Goal: Task Accomplishment & Management: Complete application form

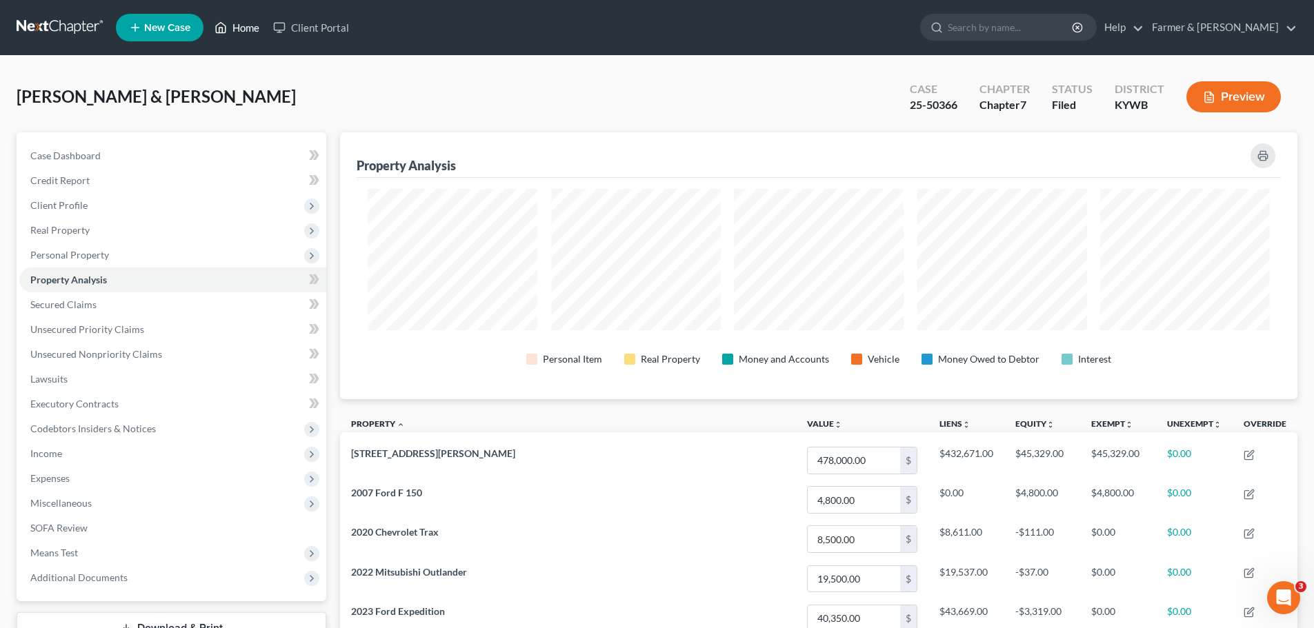
click at [244, 29] on link "Home" at bounding box center [237, 27] width 59 height 25
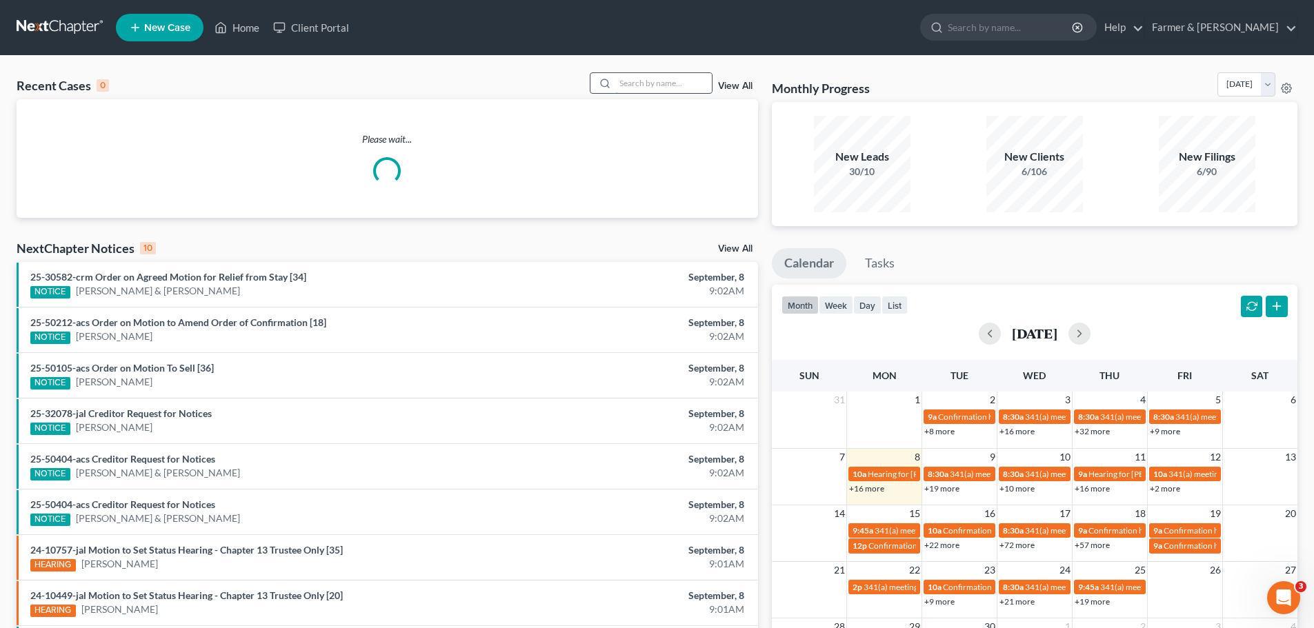
click at [637, 87] on input "search" at bounding box center [663, 83] width 97 height 20
type input "ford"
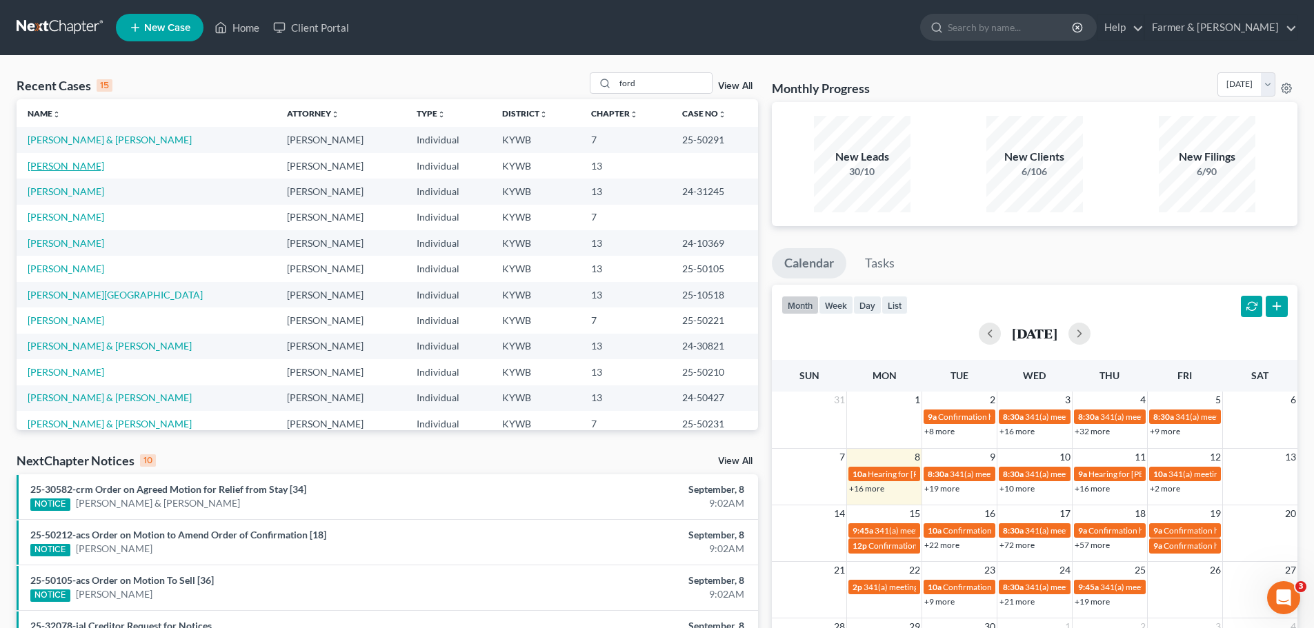
click at [50, 171] on link "[PERSON_NAME]" at bounding box center [66, 166] width 77 height 12
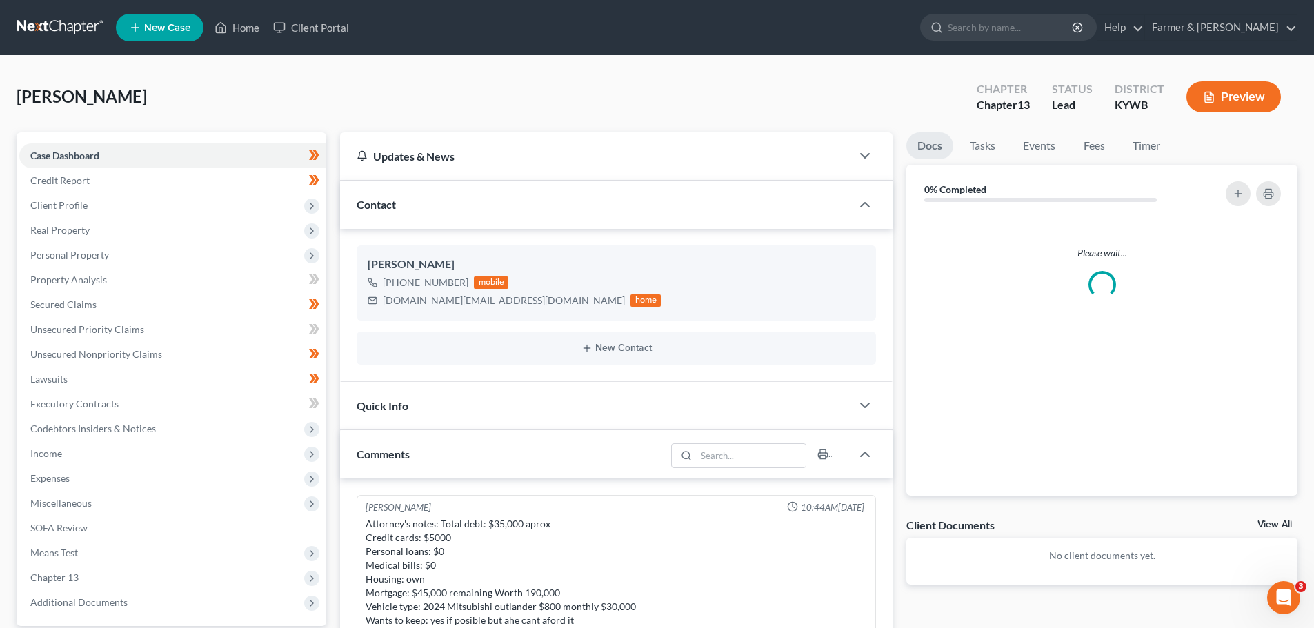
scroll to position [357, 0]
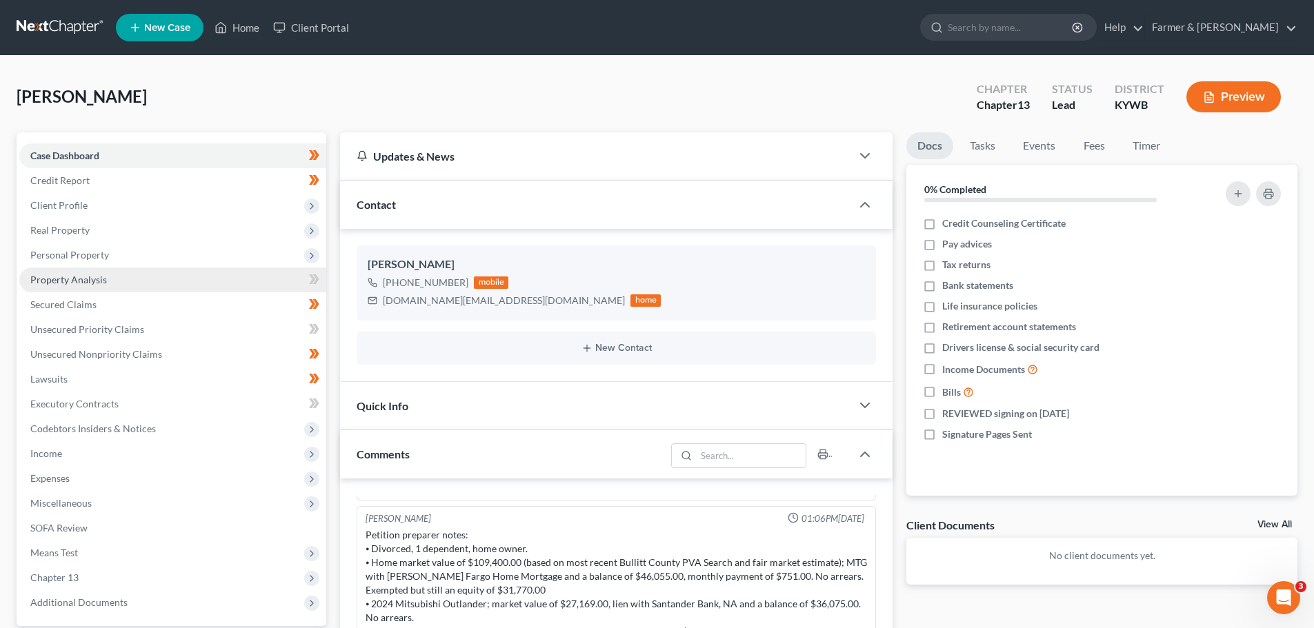
click at [83, 282] on span "Property Analysis" at bounding box center [68, 280] width 77 height 12
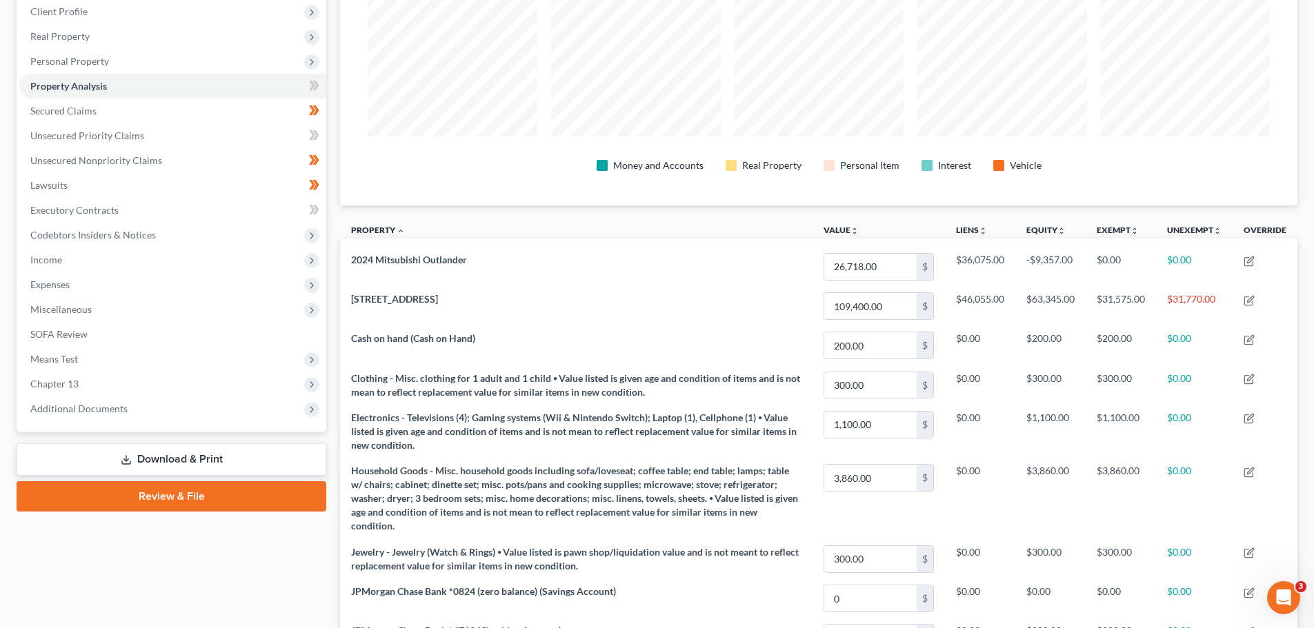
scroll to position [162, 0]
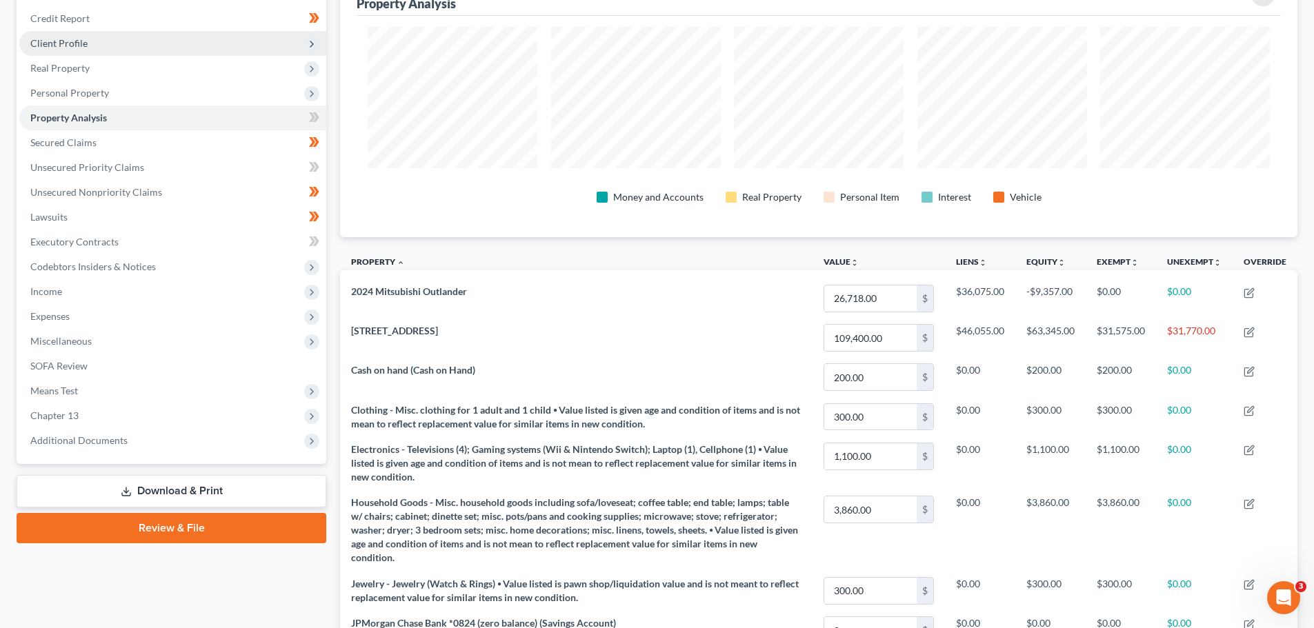
click at [68, 41] on span "Client Profile" at bounding box center [58, 43] width 57 height 12
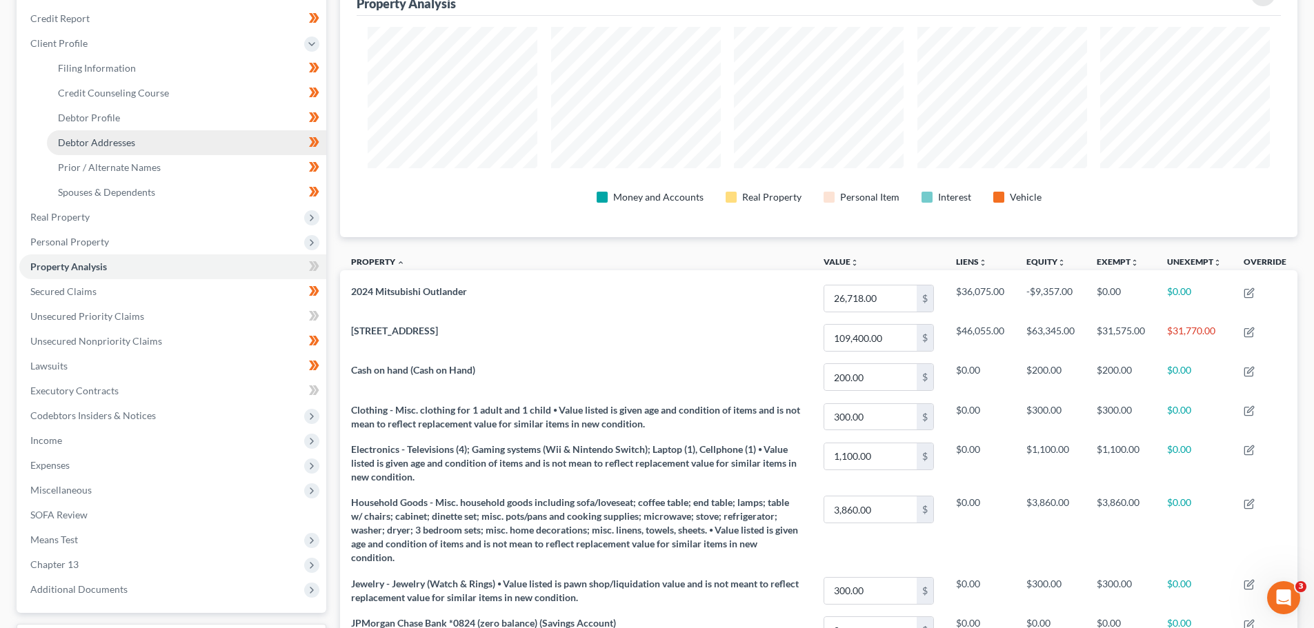
click at [79, 144] on span "Debtor Addresses" at bounding box center [96, 143] width 77 height 12
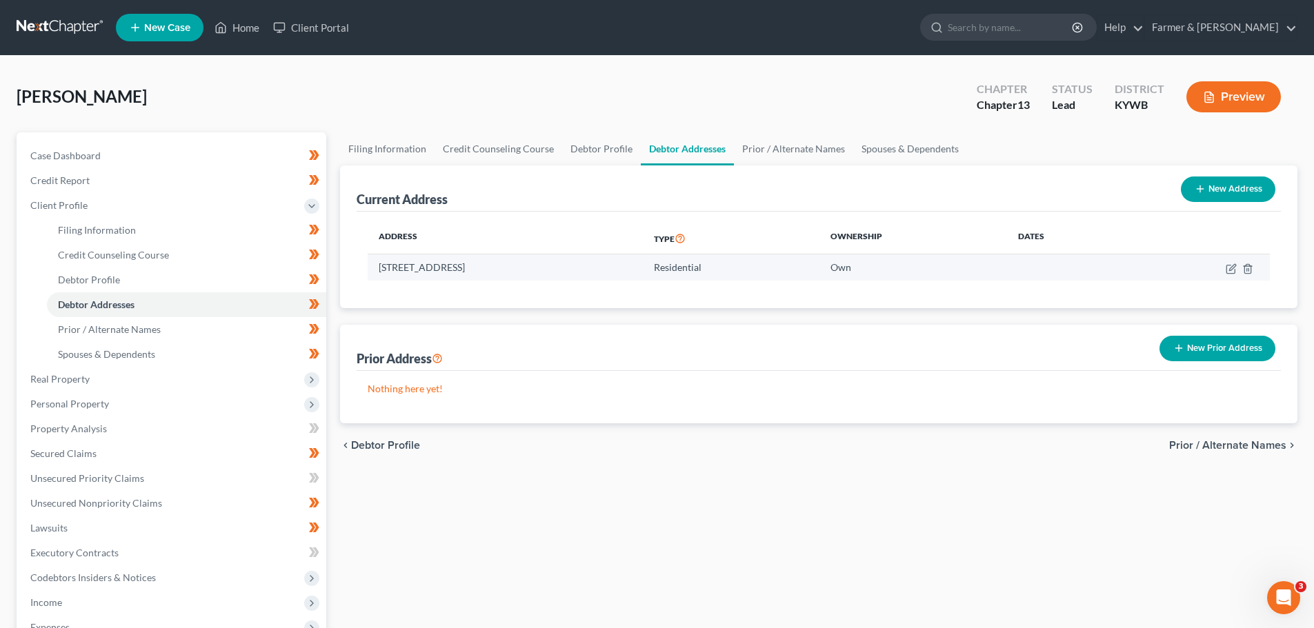
drag, startPoint x: 380, startPoint y: 268, endPoint x: 544, endPoint y: 272, distance: 163.5
click at [544, 272] on td "[STREET_ADDRESS]" at bounding box center [505, 268] width 275 height 26
copy td "[STREET_ADDRESS]"
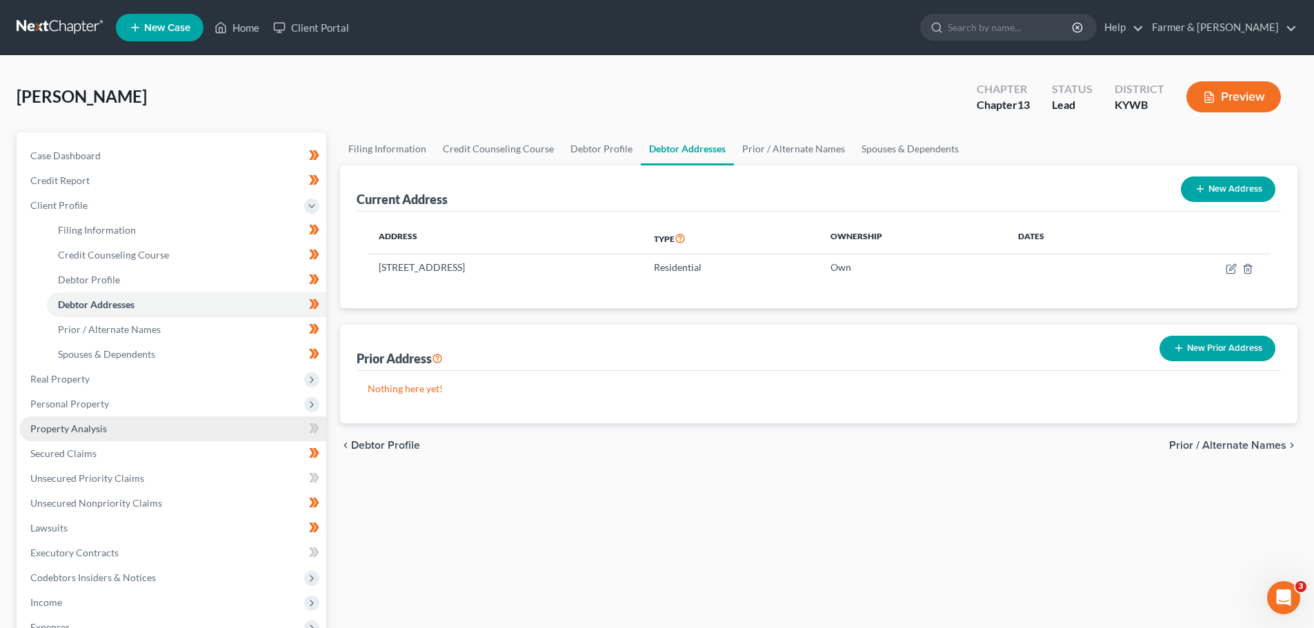
click at [91, 426] on span "Property Analysis" at bounding box center [68, 429] width 77 height 12
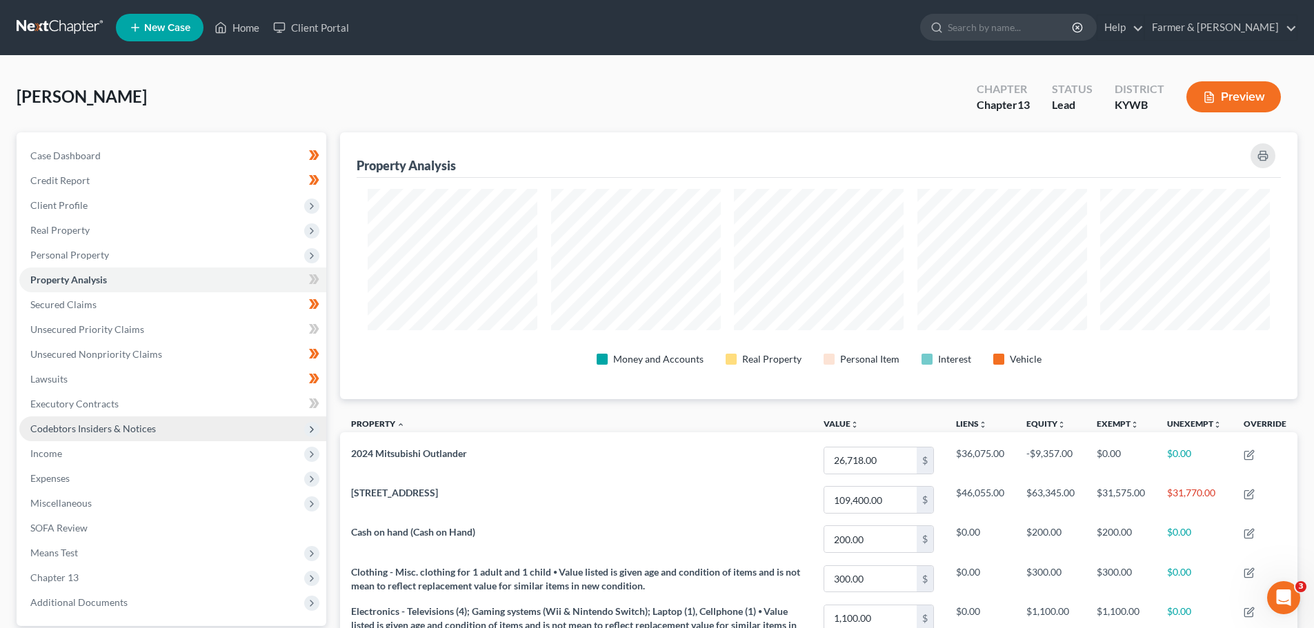
scroll to position [267, 957]
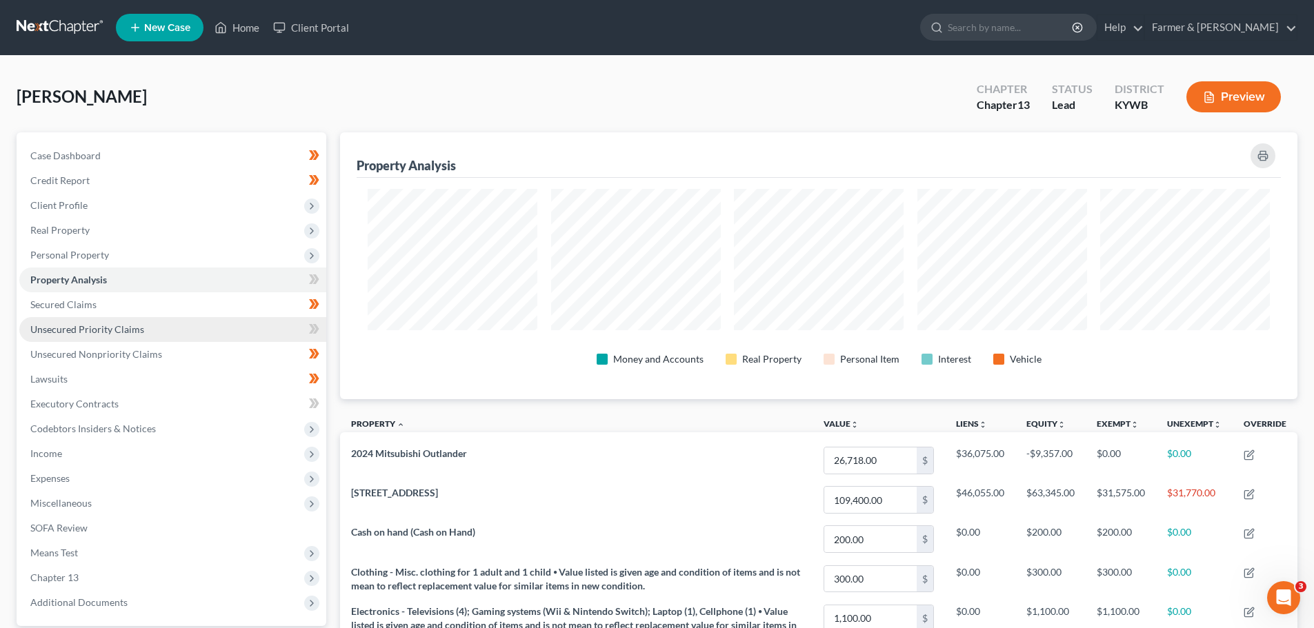
click at [126, 326] on span "Unsecured Priority Claims" at bounding box center [87, 330] width 114 height 12
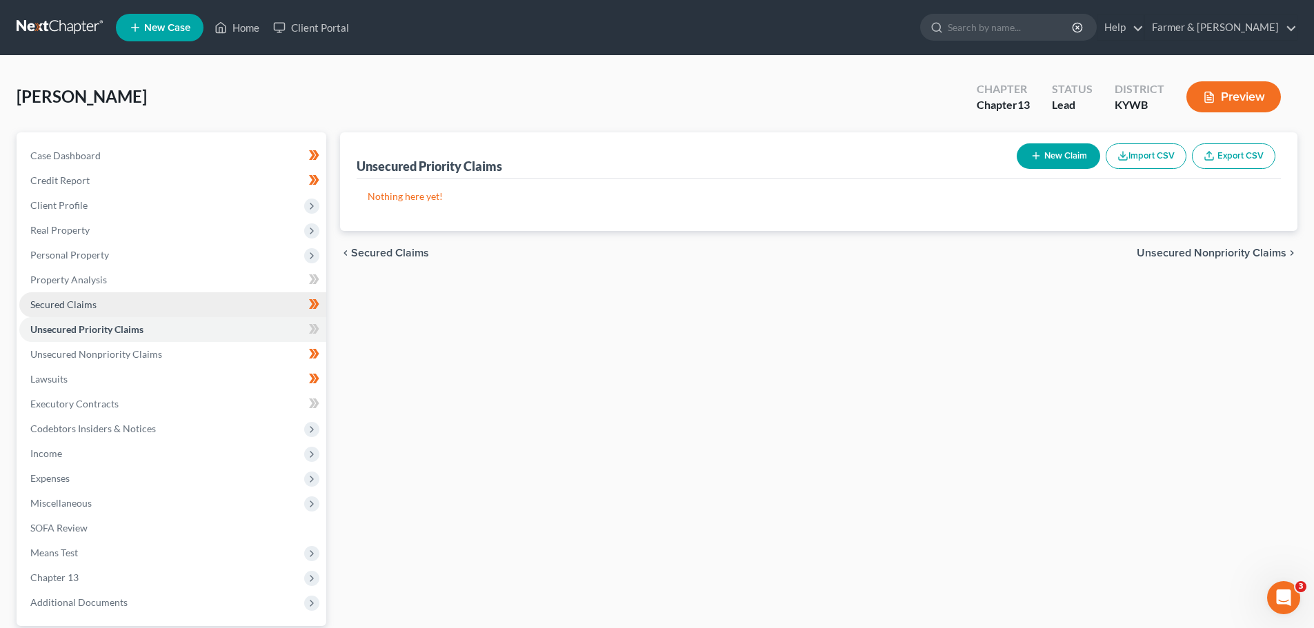
click at [107, 298] on link "Secured Claims" at bounding box center [172, 304] width 307 height 25
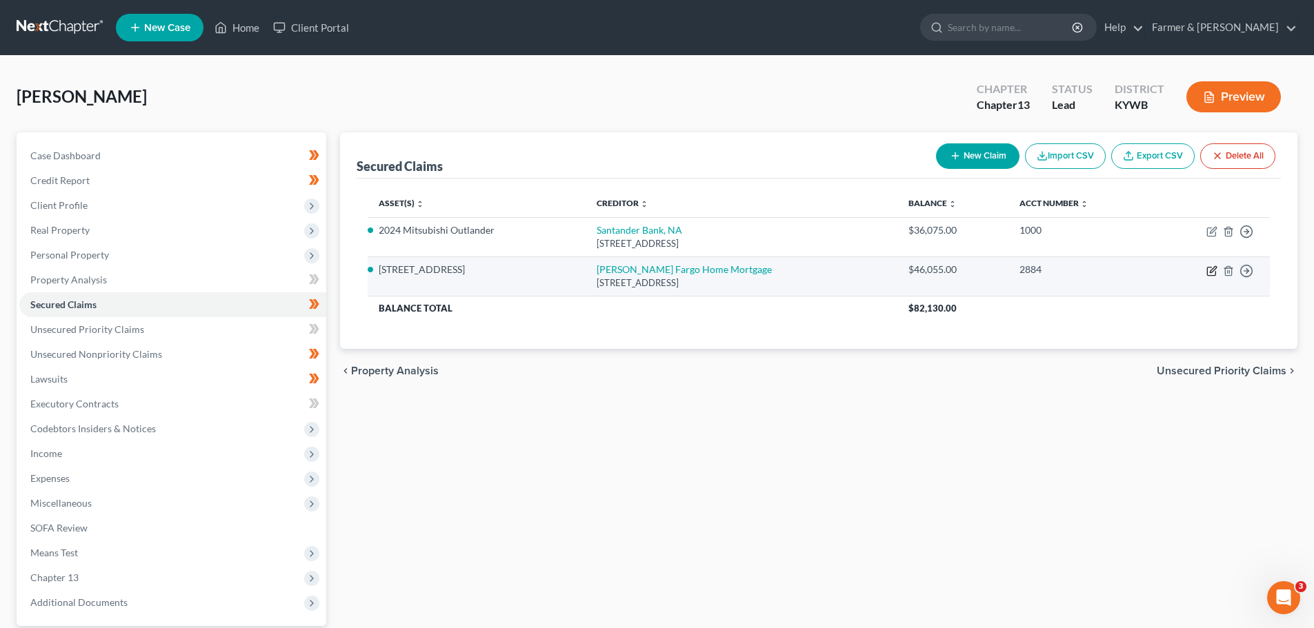
click at [1211, 269] on icon "button" at bounding box center [1212, 271] width 11 height 11
select select "16"
select select "3"
select select "4"
select select "0"
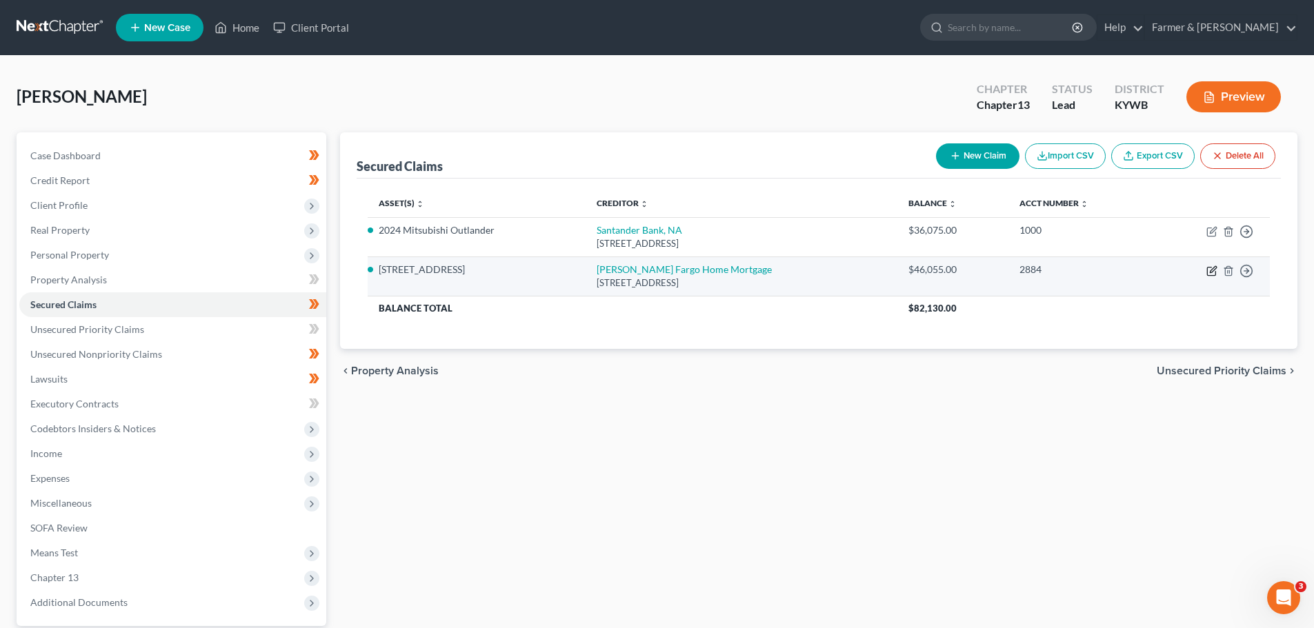
select select "0"
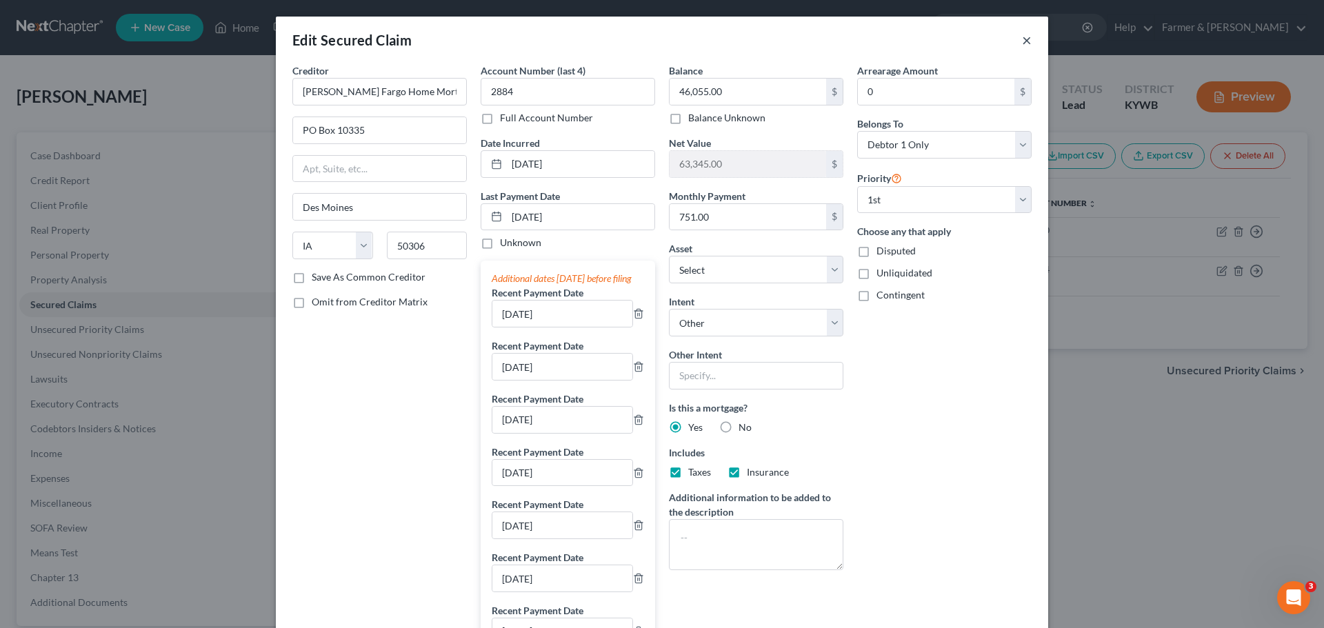
click at [1022, 39] on button "×" at bounding box center [1027, 40] width 10 height 17
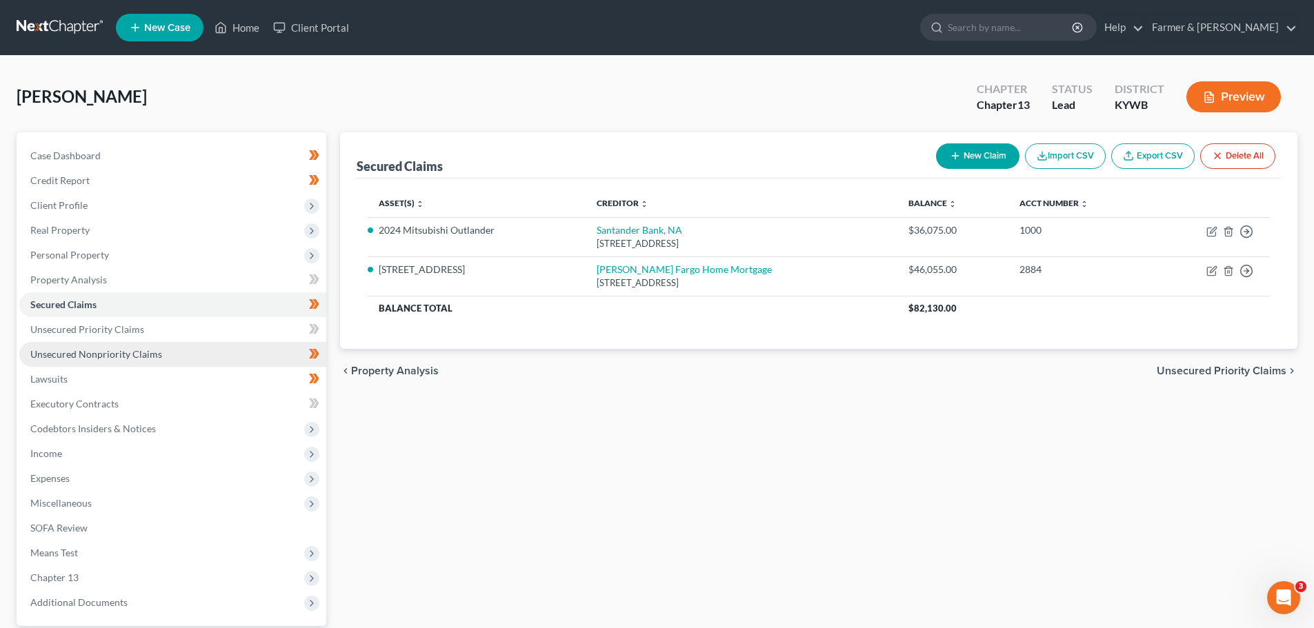
click at [126, 353] on span "Unsecured Nonpriority Claims" at bounding box center [96, 354] width 132 height 12
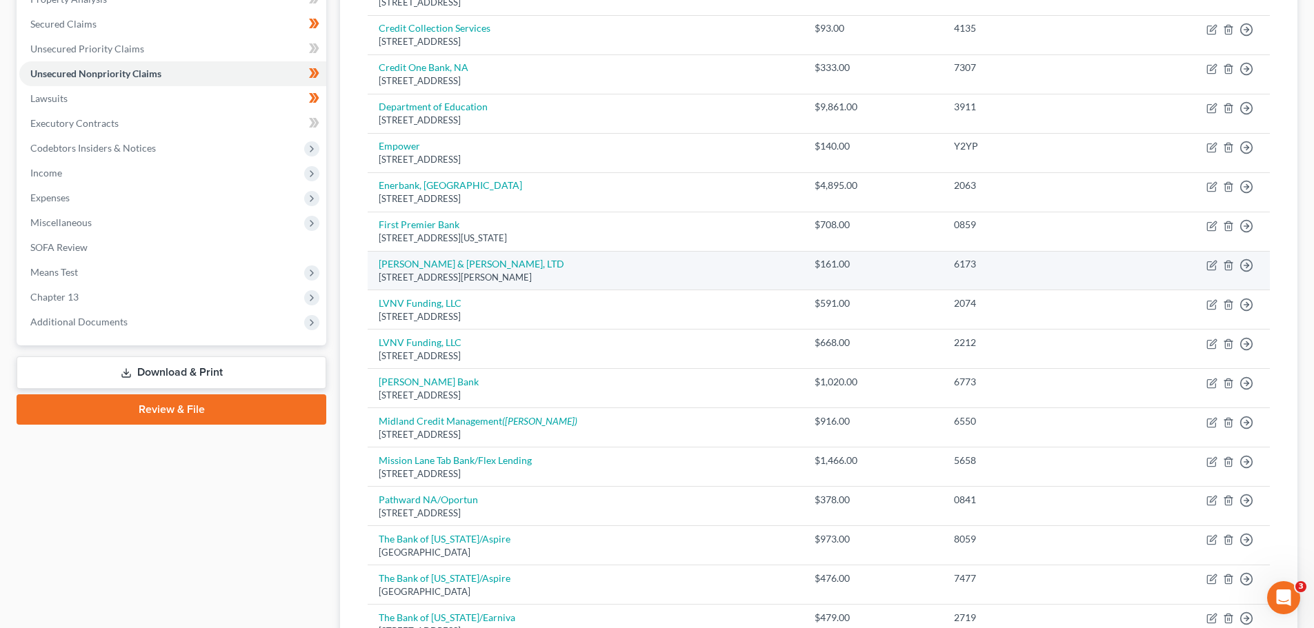
scroll to position [248, 0]
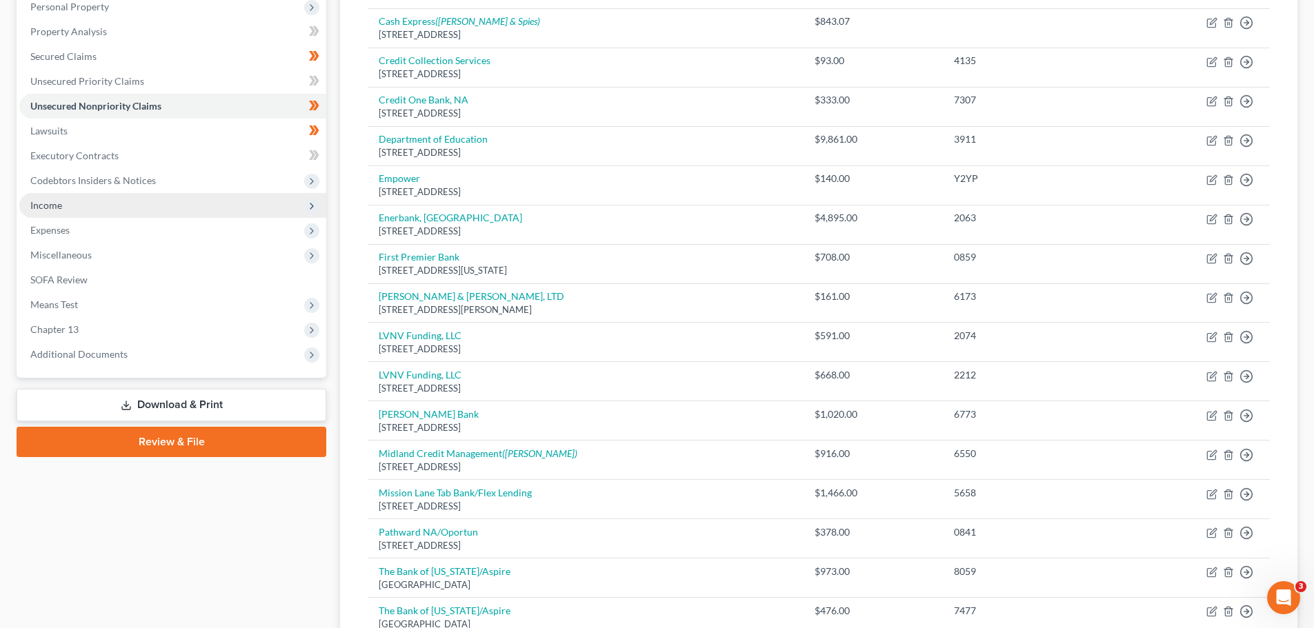
click at [71, 197] on span "Income" at bounding box center [172, 205] width 307 height 25
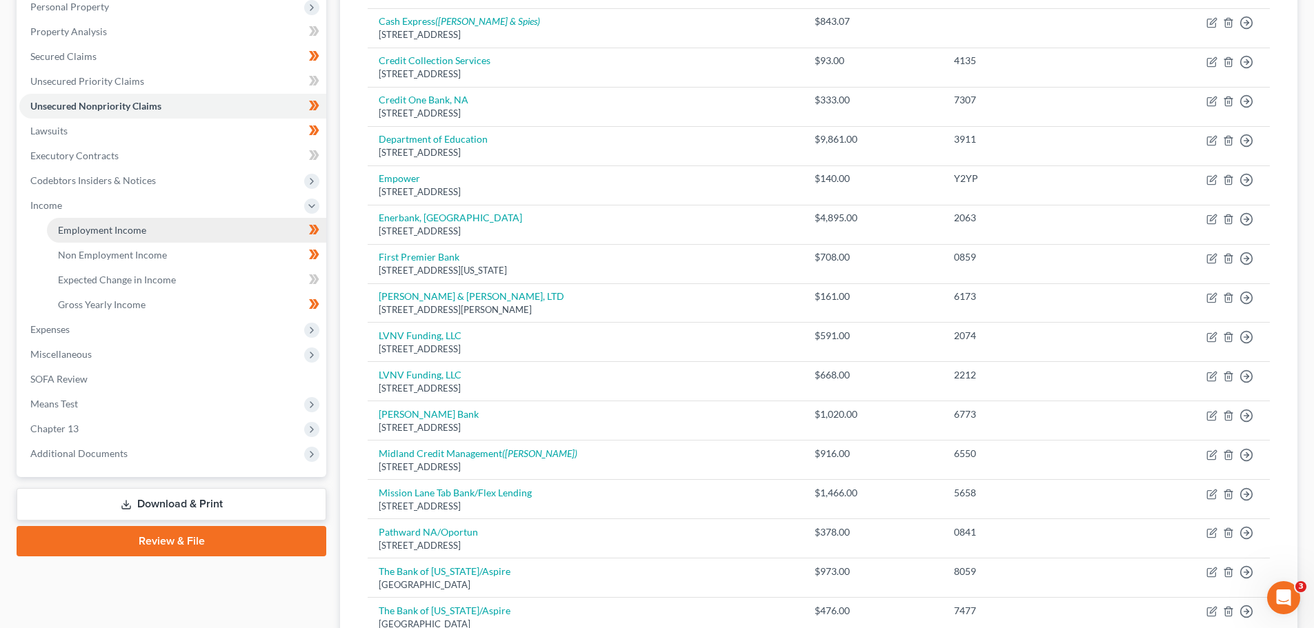
click at [109, 233] on span "Employment Income" at bounding box center [102, 230] width 88 height 12
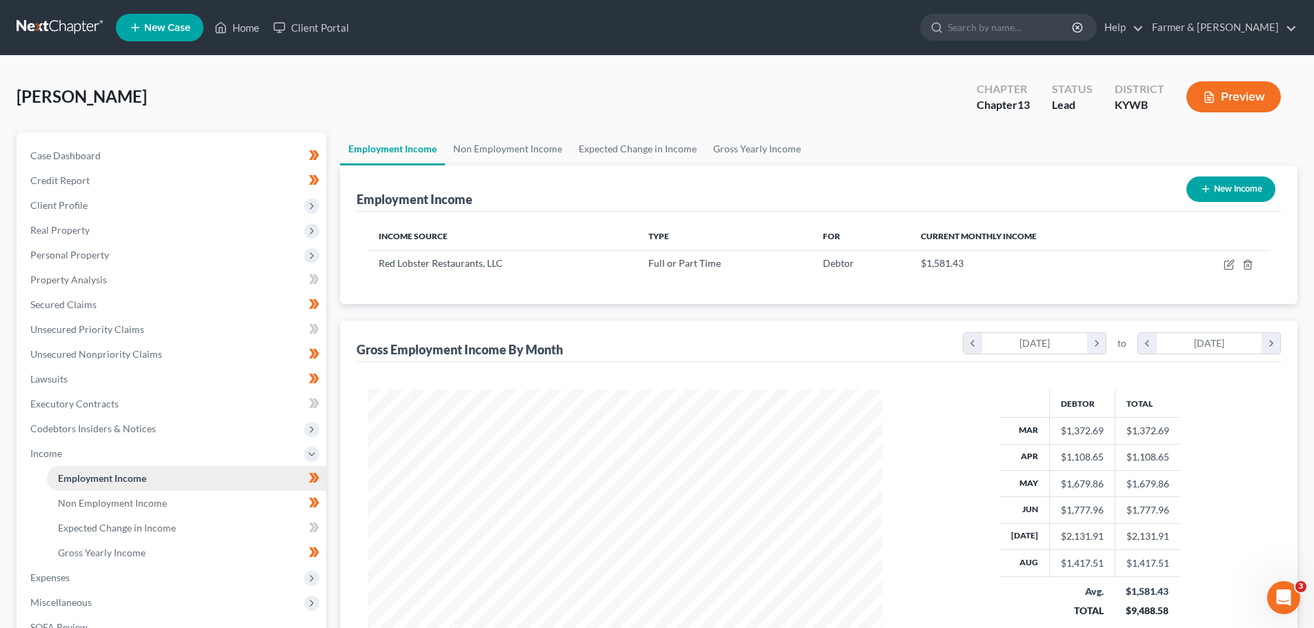
scroll to position [257, 542]
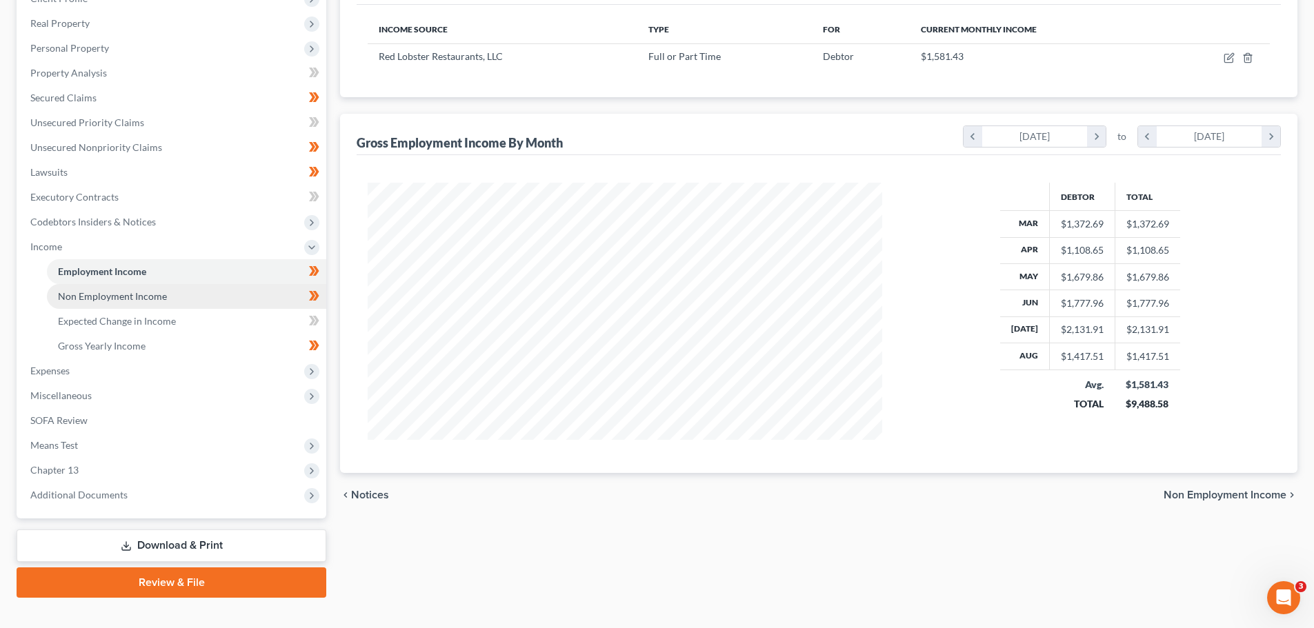
click at [123, 301] on span "Non Employment Income" at bounding box center [112, 296] width 109 height 12
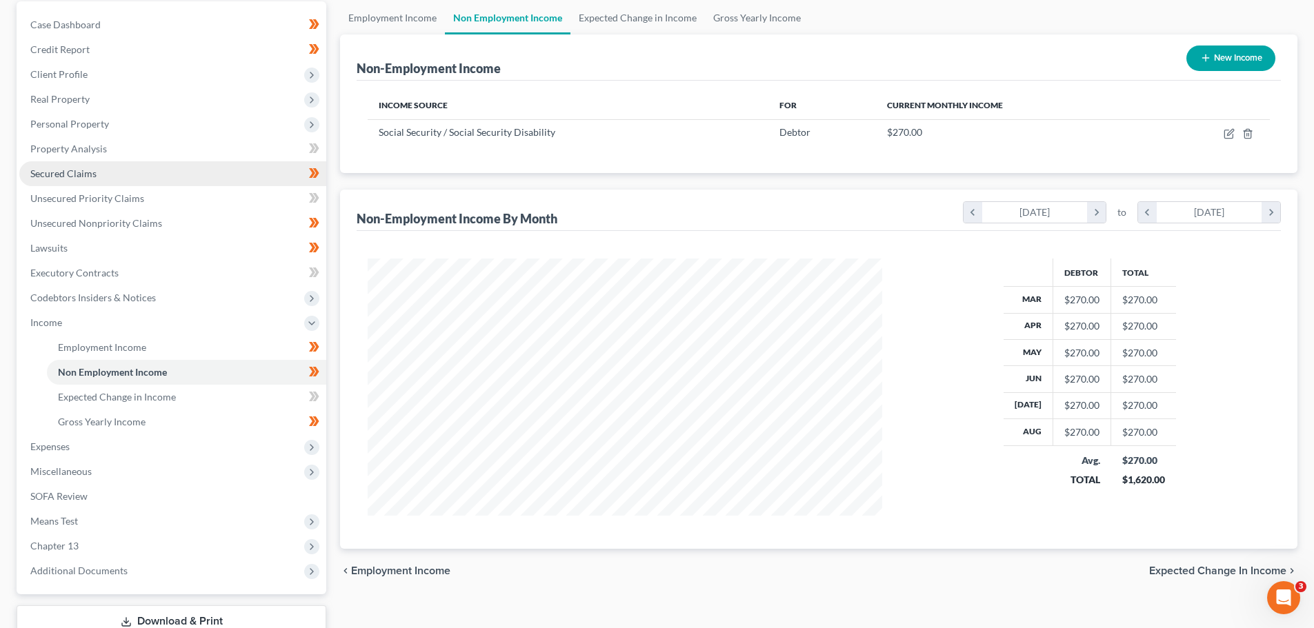
scroll to position [207, 0]
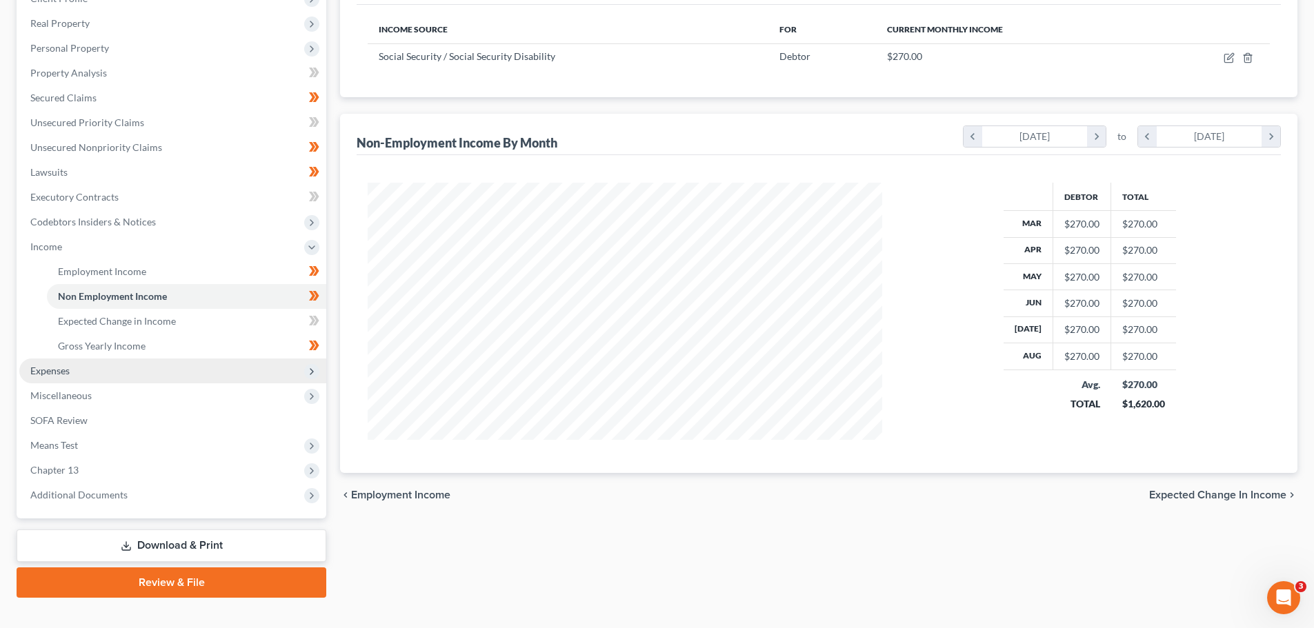
click at [99, 378] on span "Expenses" at bounding box center [172, 371] width 307 height 25
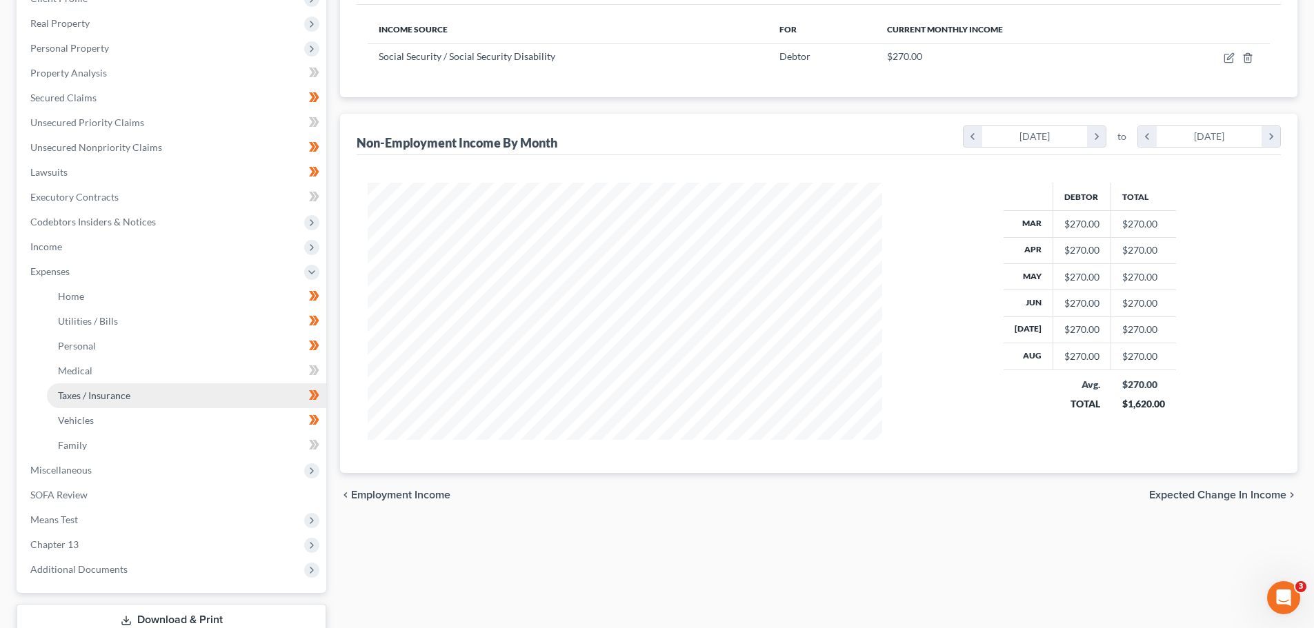
click at [101, 384] on link "Taxes / Insurance" at bounding box center [186, 396] width 279 height 25
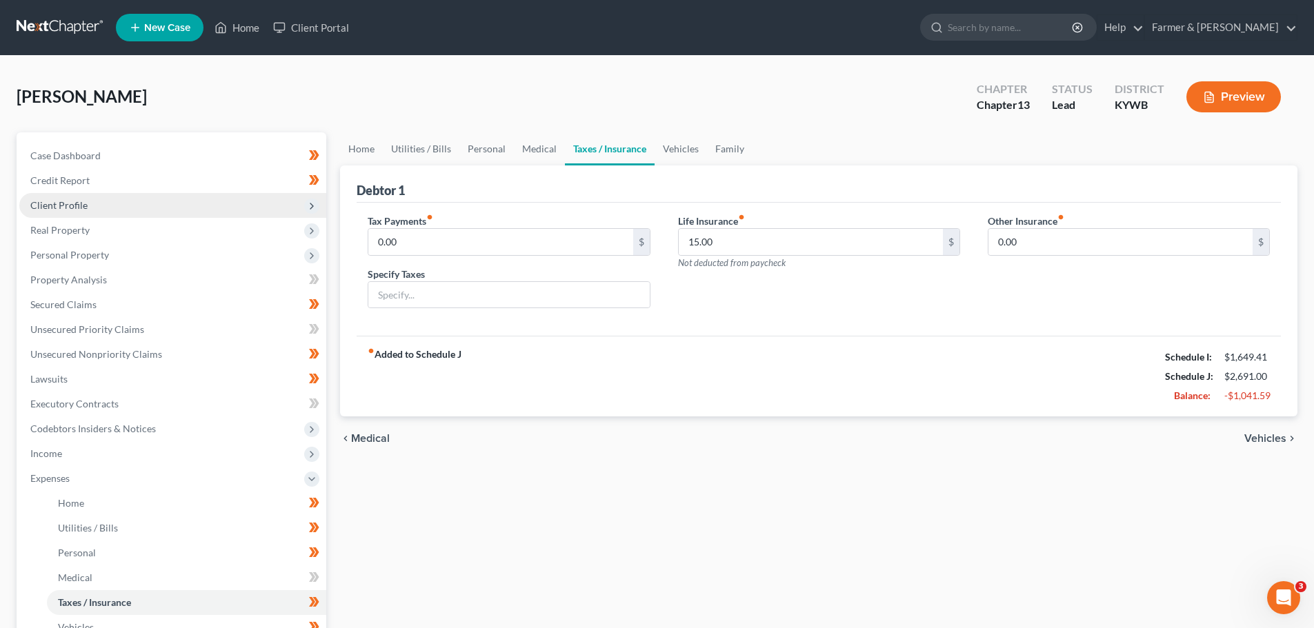
click at [52, 212] on span "Client Profile" at bounding box center [172, 205] width 307 height 25
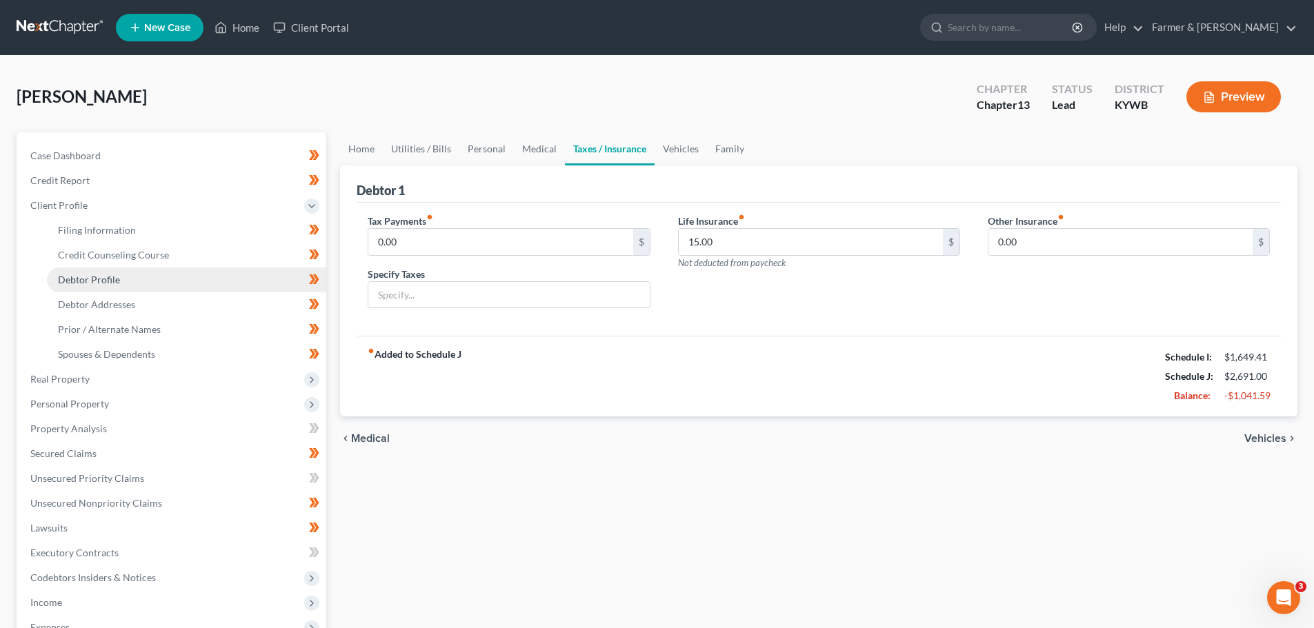
click at [98, 277] on span "Debtor Profile" at bounding box center [89, 280] width 62 height 12
select select "3"
select select "1"
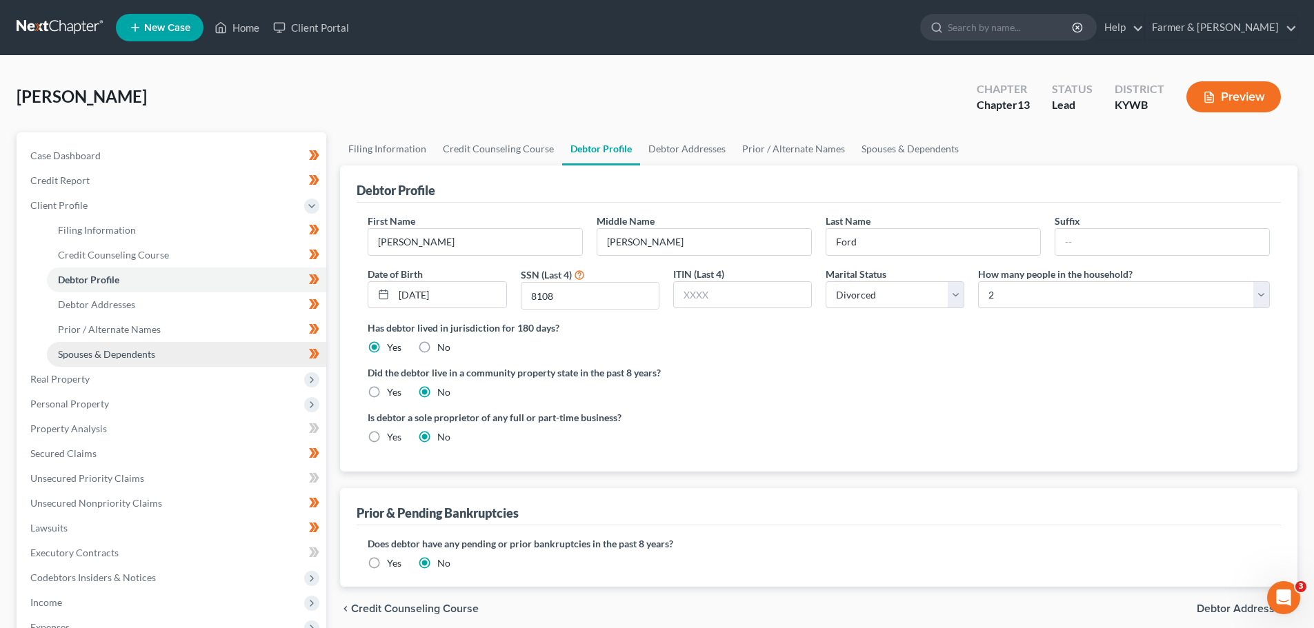
click at [123, 355] on span "Spouses & Dependents" at bounding box center [106, 354] width 97 height 12
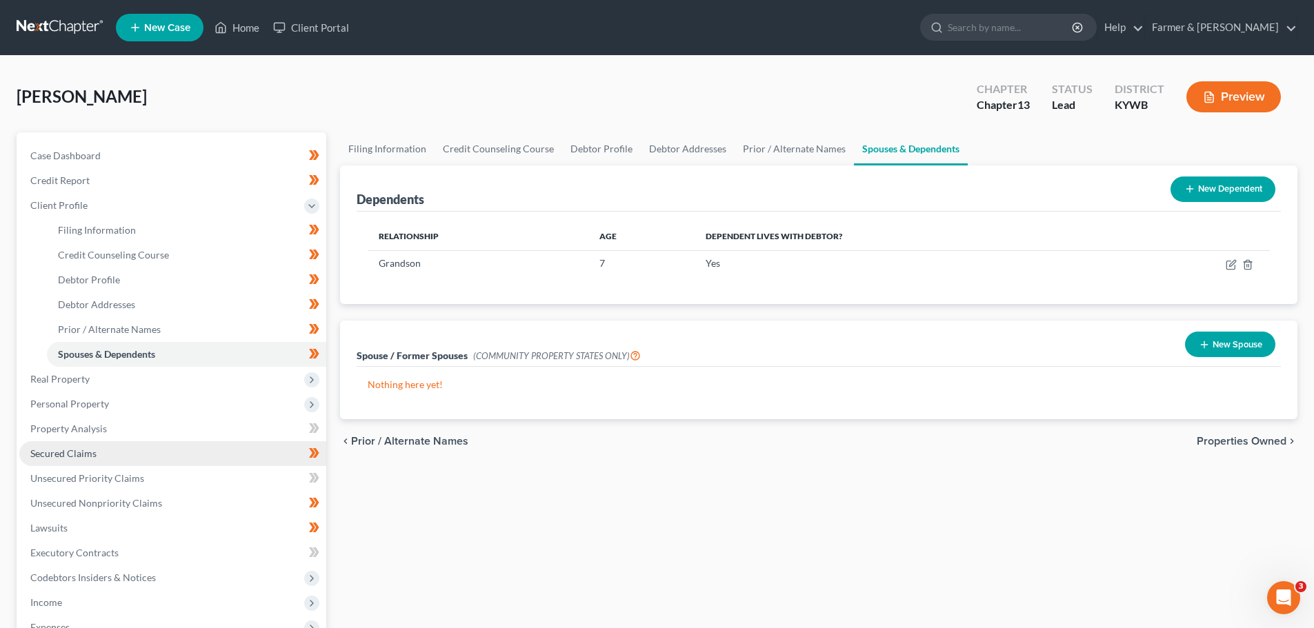
click at [128, 448] on link "Secured Claims" at bounding box center [172, 453] width 307 height 25
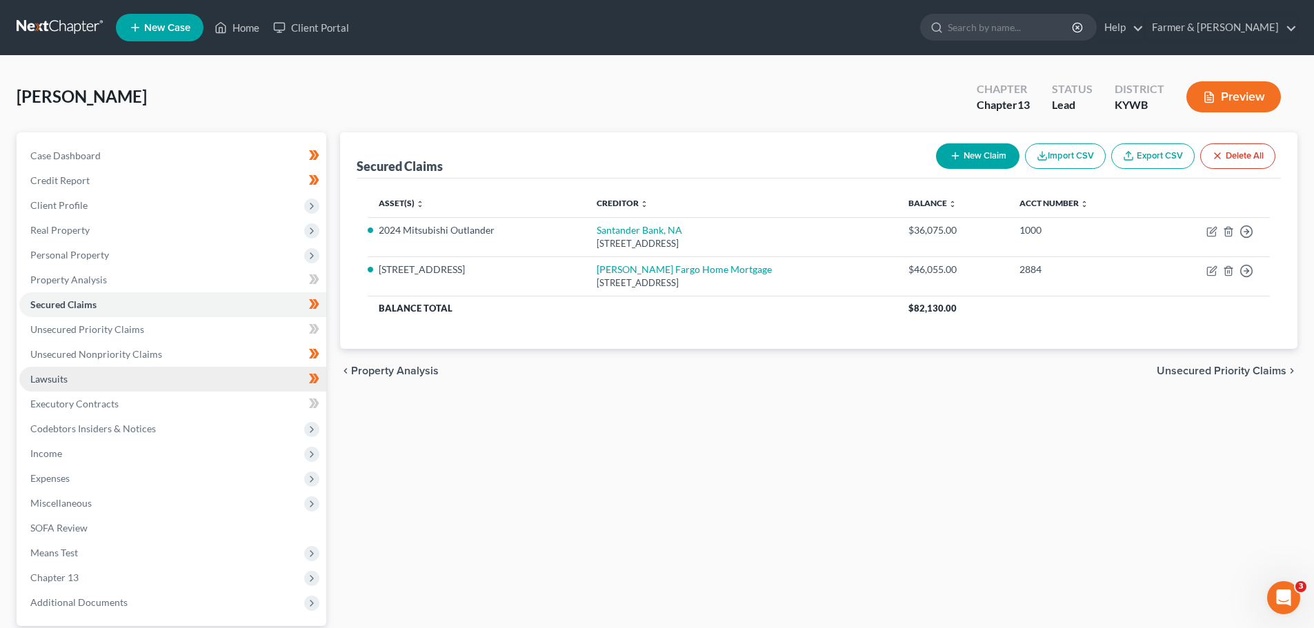
click at [74, 367] on link "Lawsuits" at bounding box center [172, 379] width 307 height 25
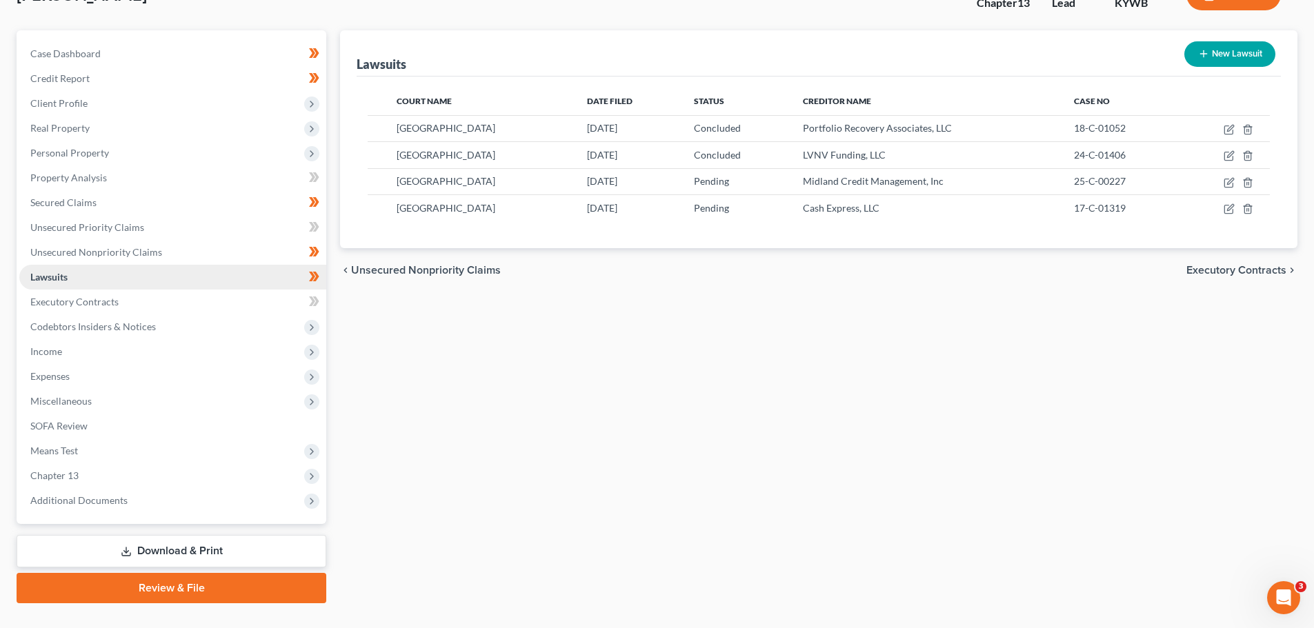
scroll to position [130, 0]
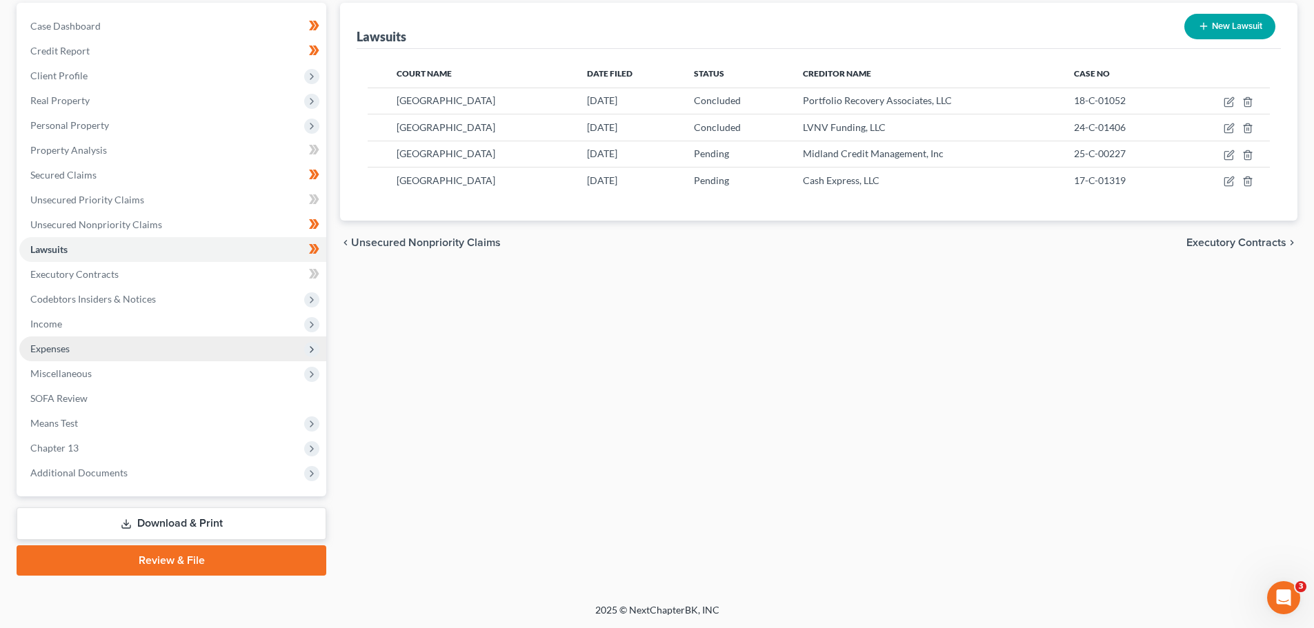
click at [66, 352] on span "Expenses" at bounding box center [49, 349] width 39 height 12
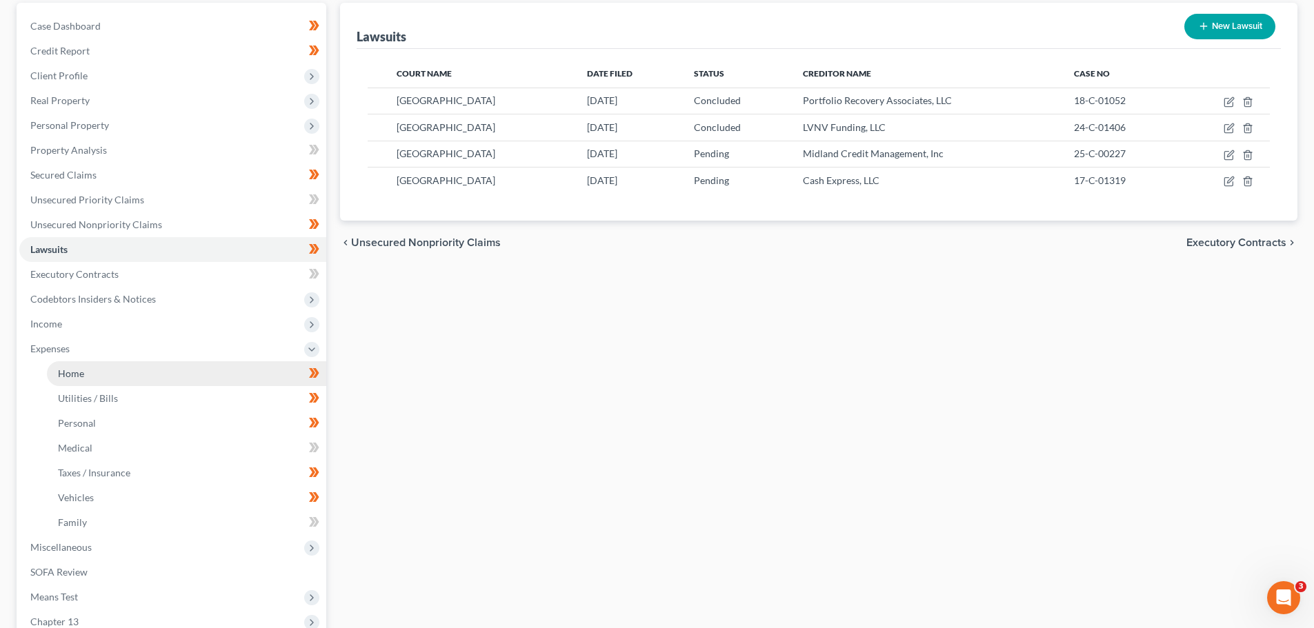
click at [75, 370] on span "Home" at bounding box center [71, 374] width 26 height 12
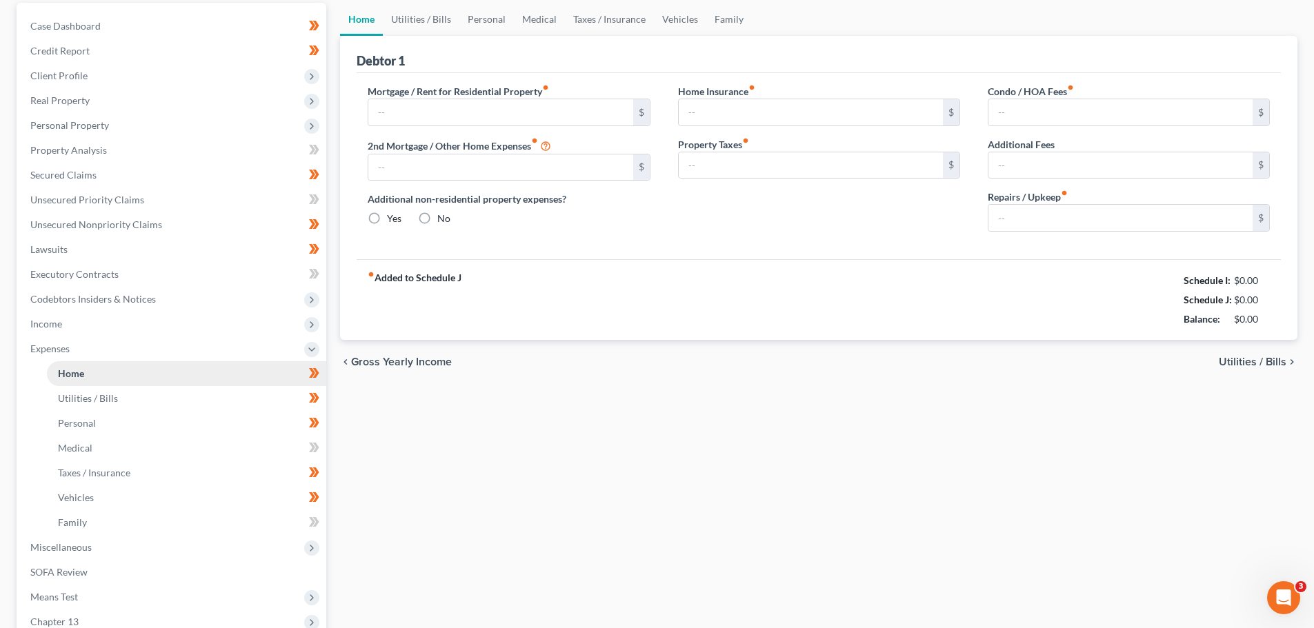
scroll to position [63, 0]
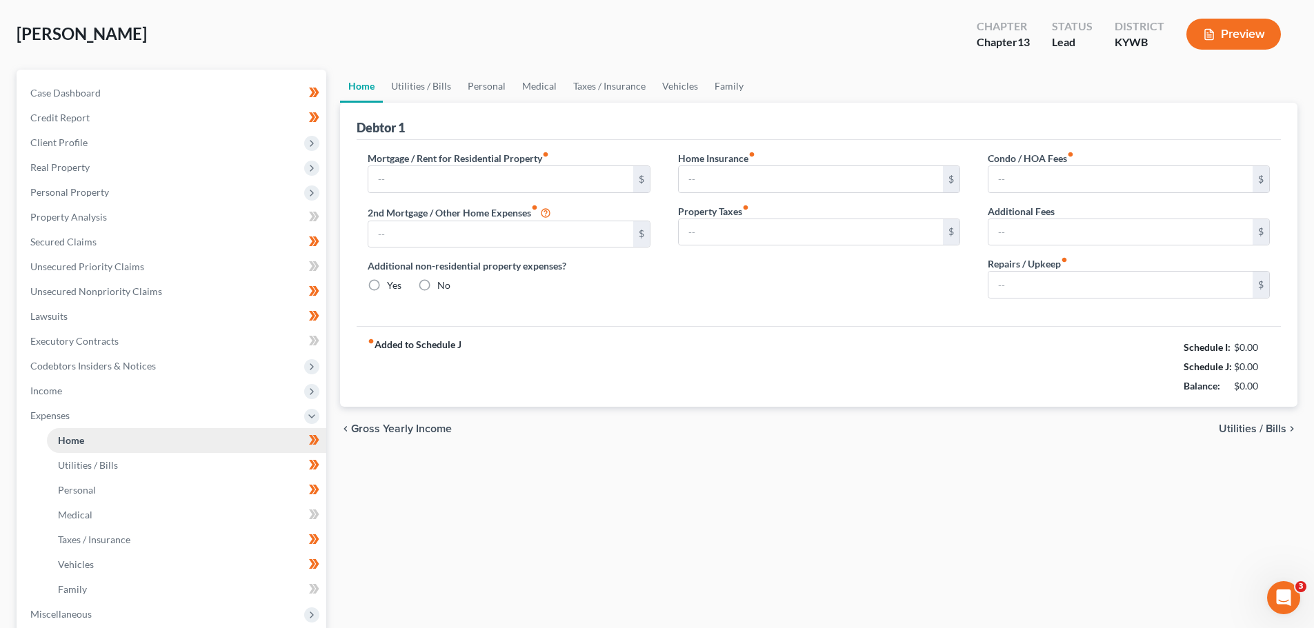
type input "751.00"
type input "0.00"
radio input "true"
type input "0.00"
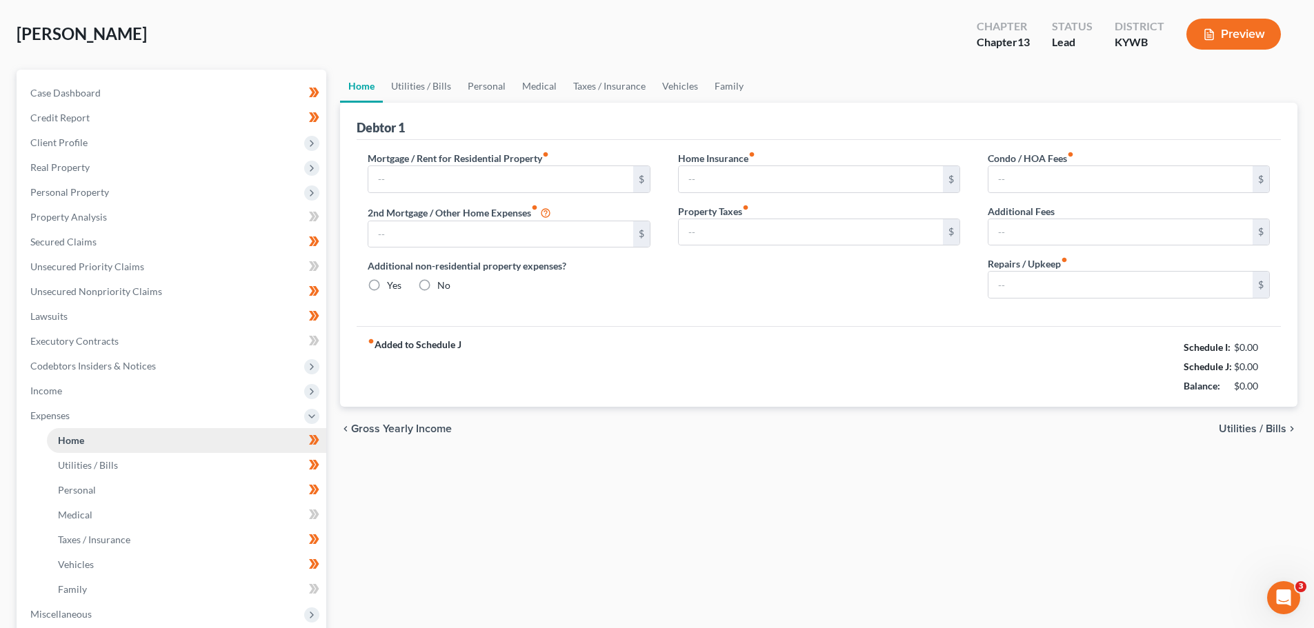
type input "0.00"
type input "50.00"
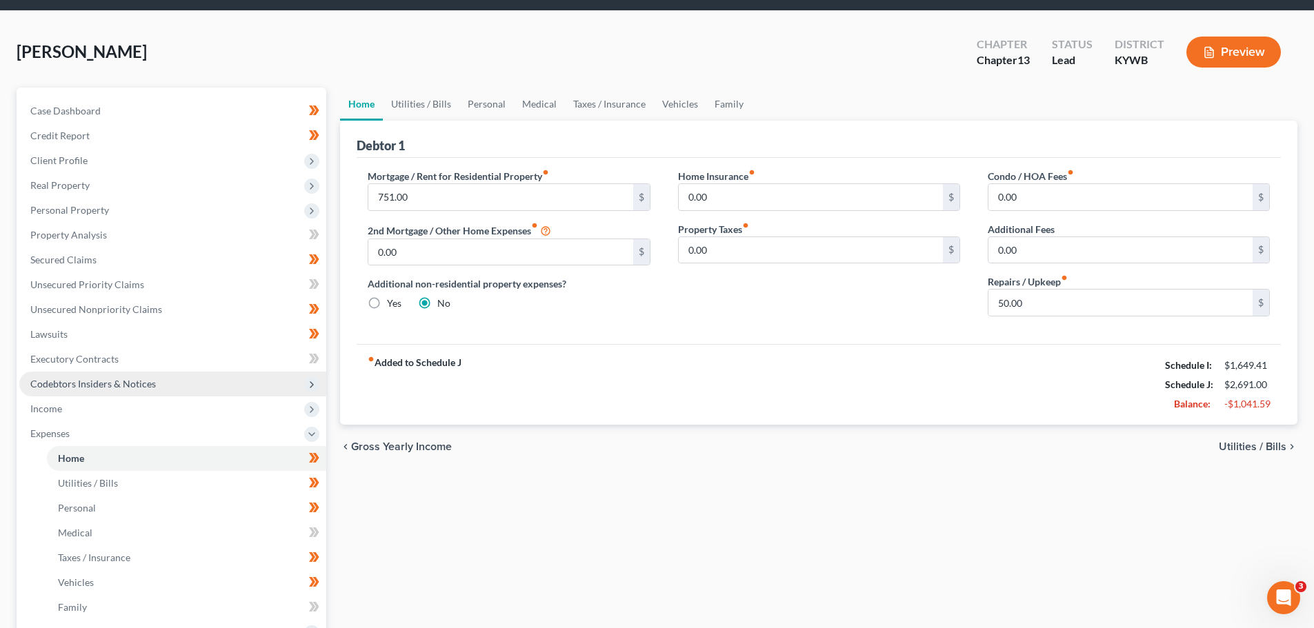
scroll to position [69, 0]
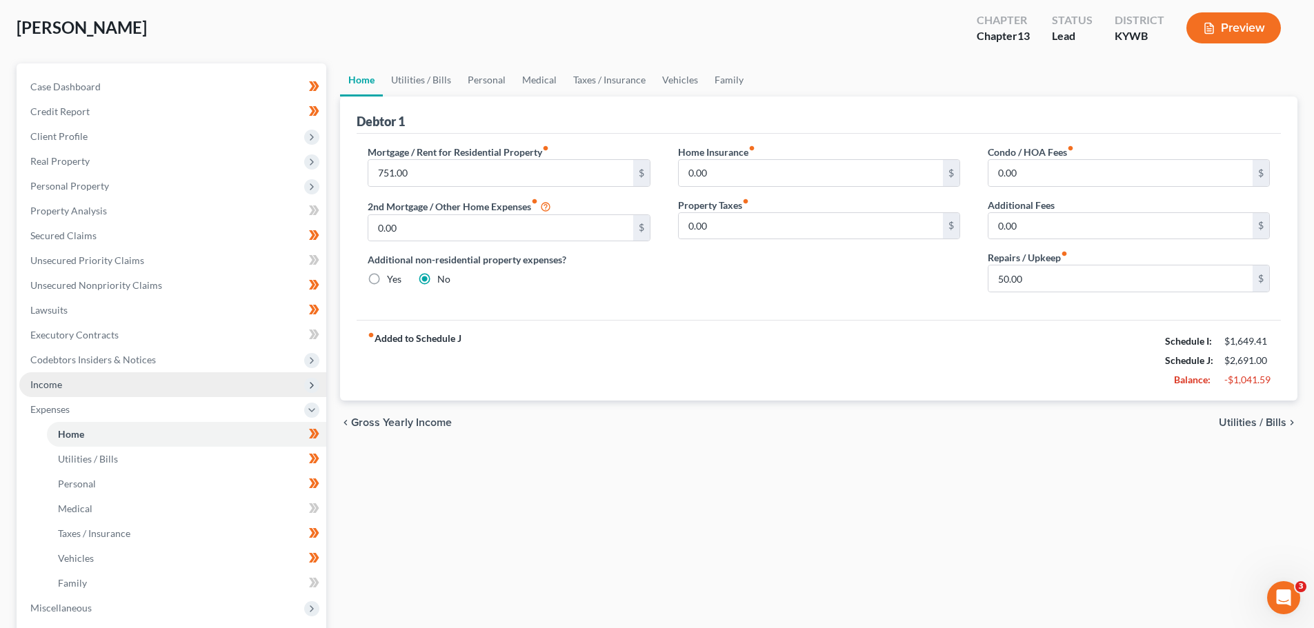
click at [97, 375] on span "Income" at bounding box center [172, 385] width 307 height 25
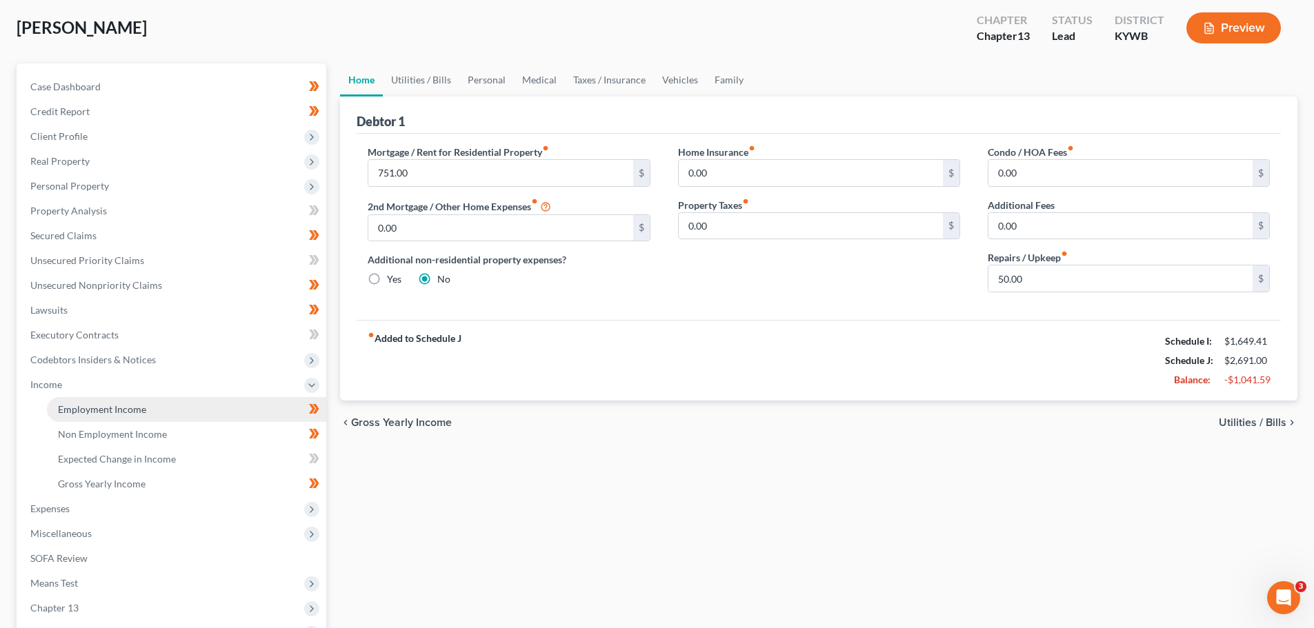
click at [107, 408] on span "Employment Income" at bounding box center [102, 410] width 88 height 12
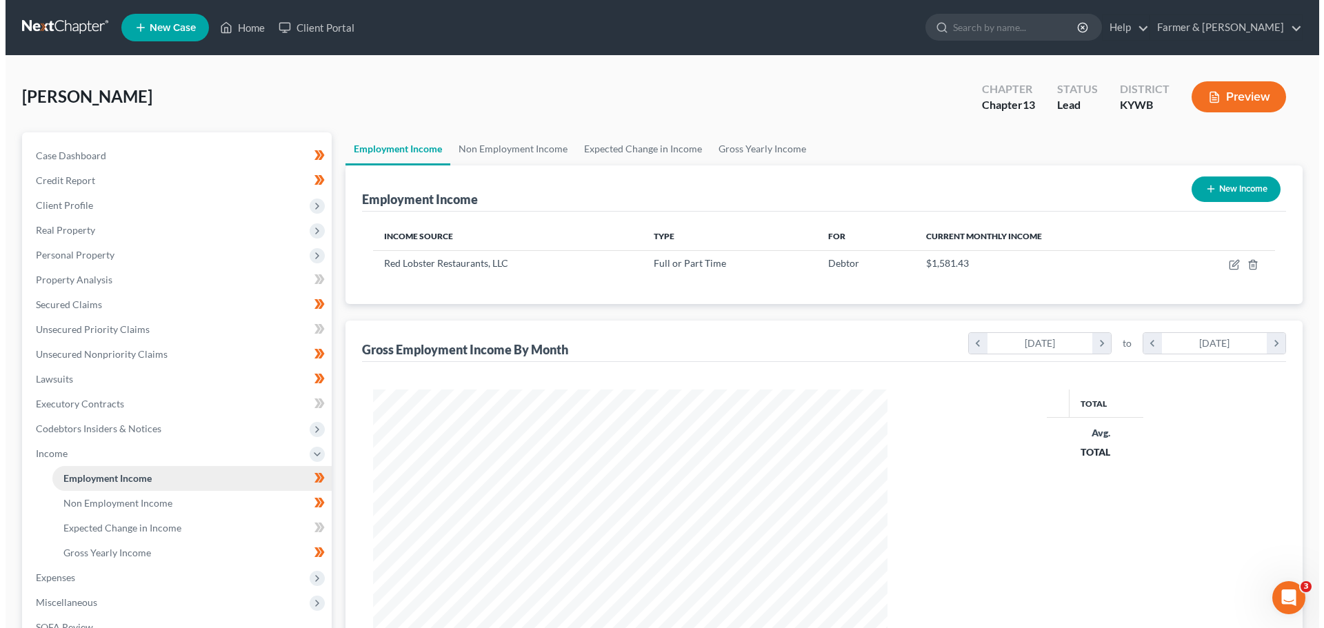
scroll to position [257, 542]
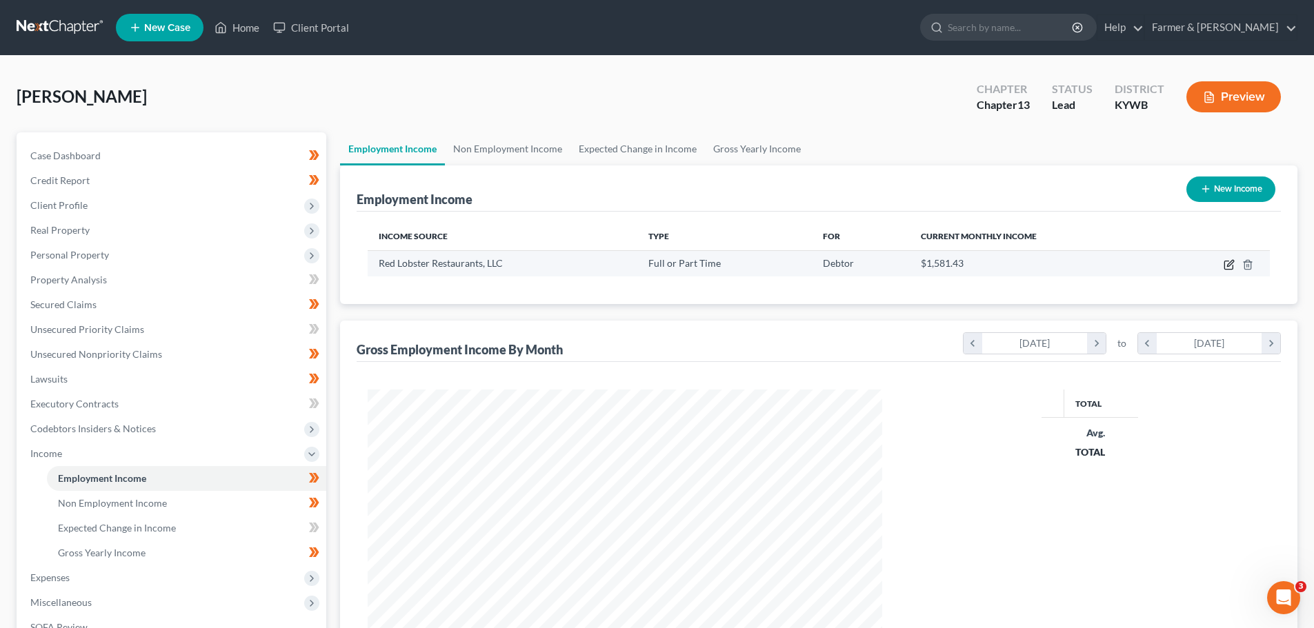
click at [1232, 264] on icon "button" at bounding box center [1230, 263] width 6 height 6
select select "0"
select select "18"
select select "3"
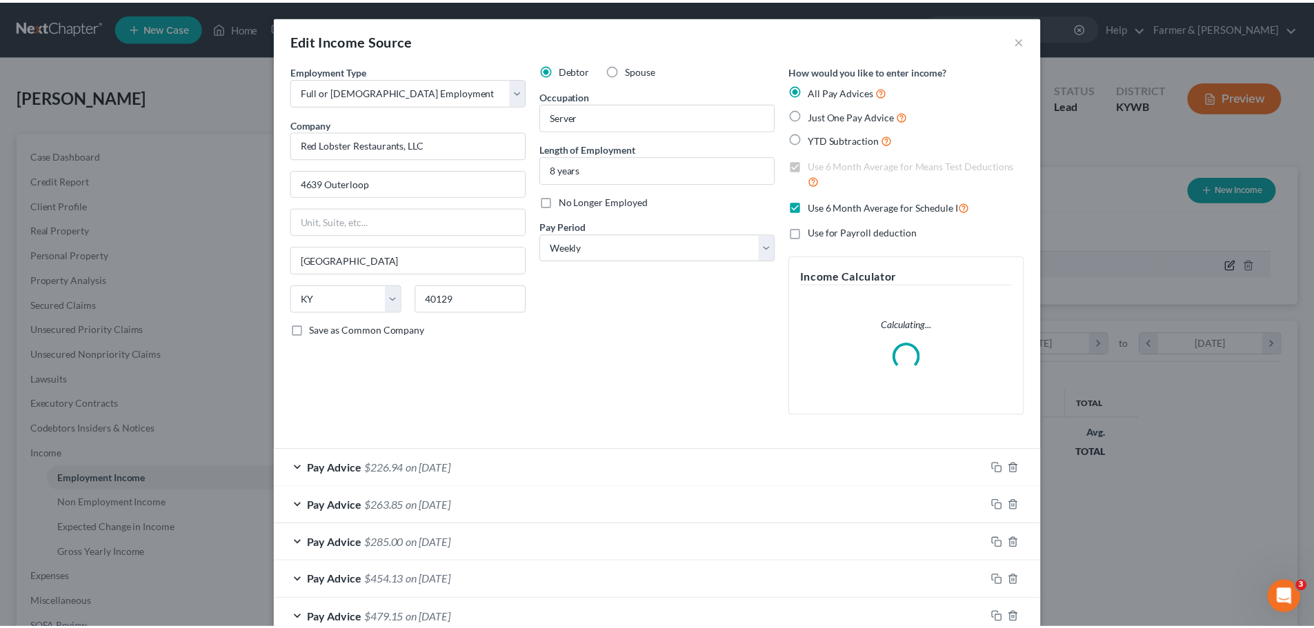
scroll to position [259, 547]
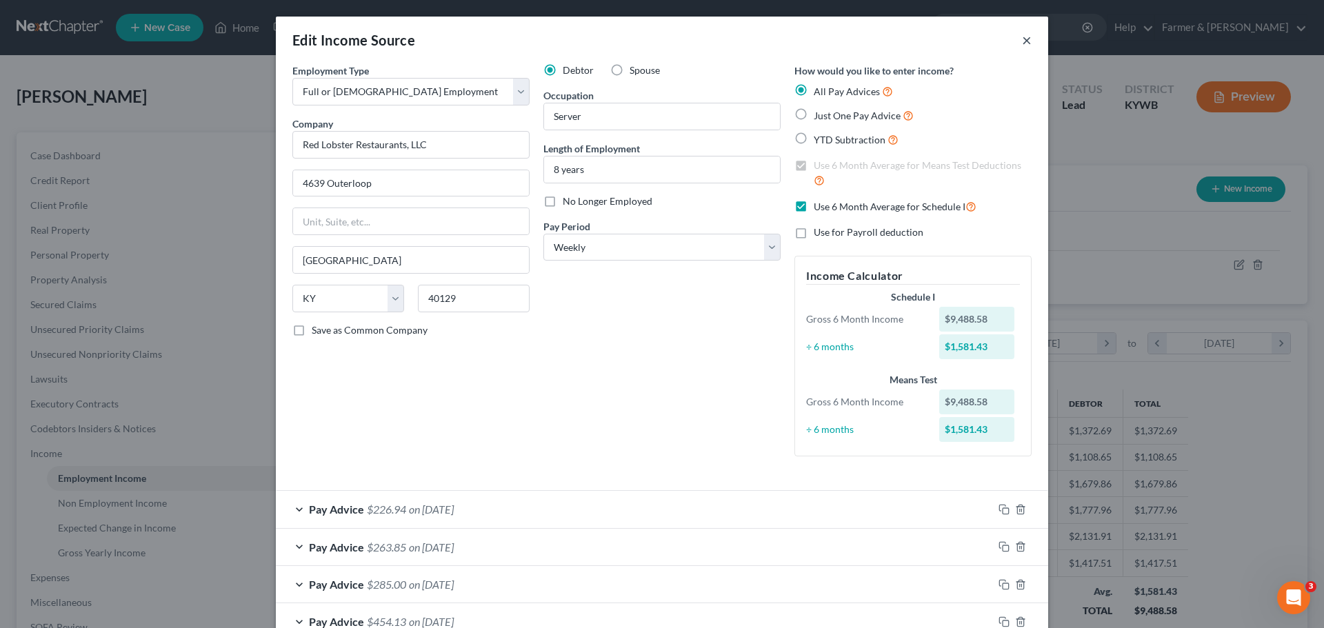
click at [1022, 39] on button "×" at bounding box center [1027, 40] width 10 height 17
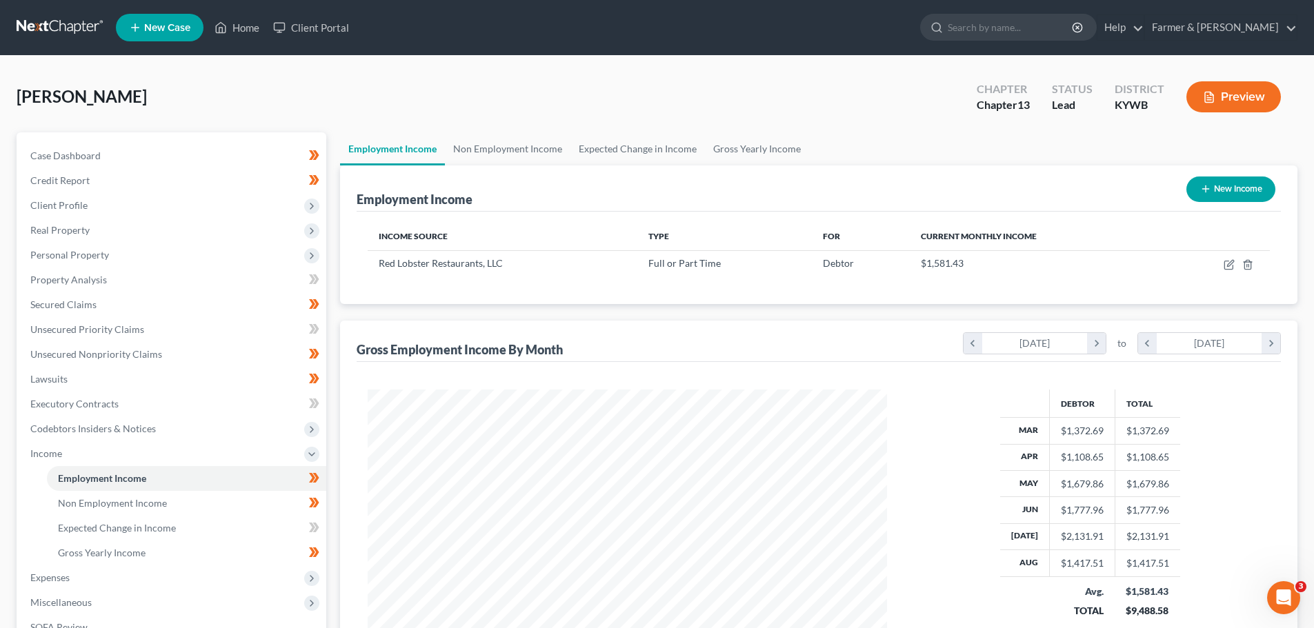
scroll to position [689582, 689297]
click at [245, 23] on link "Home" at bounding box center [237, 27] width 59 height 25
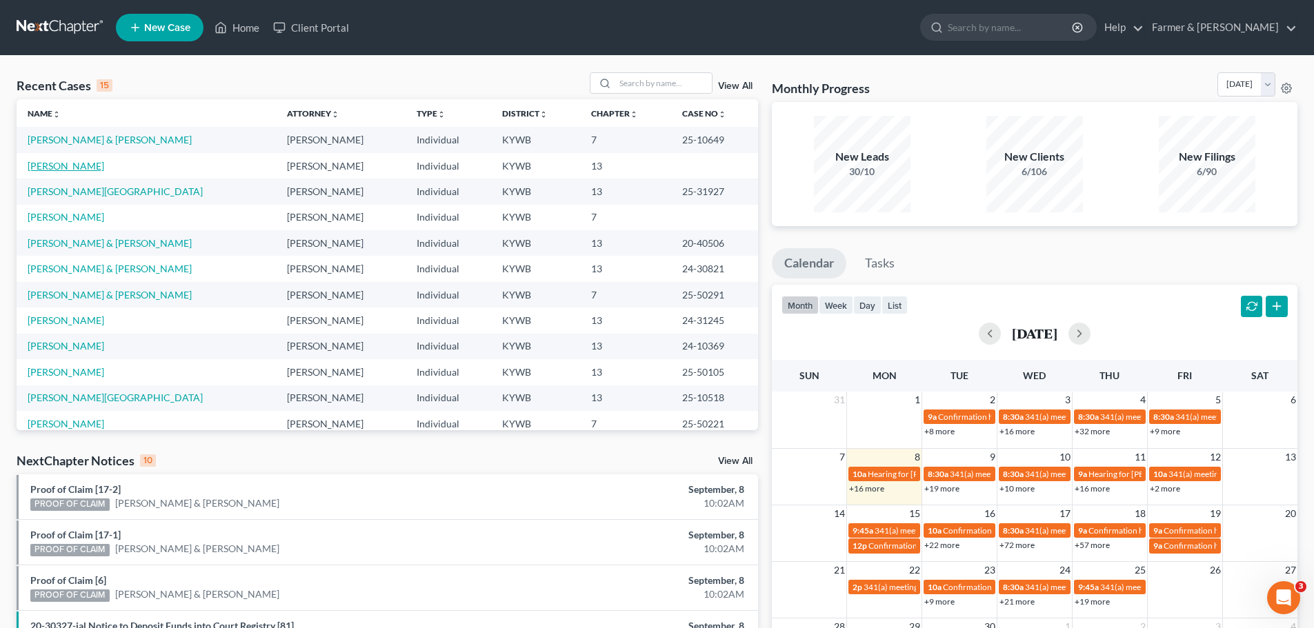
click at [57, 163] on link "[PERSON_NAME]" at bounding box center [66, 166] width 77 height 12
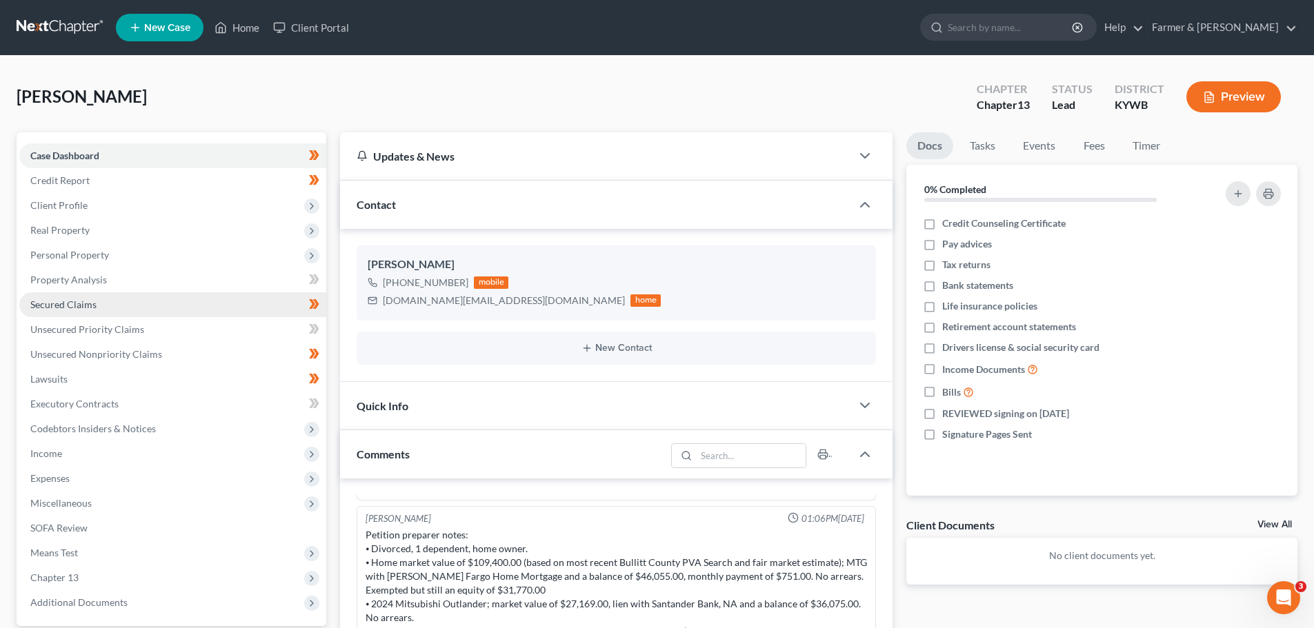
click at [87, 297] on link "Secured Claims" at bounding box center [172, 304] width 307 height 25
